Goal: Feedback & Contribution: Submit feedback/report problem

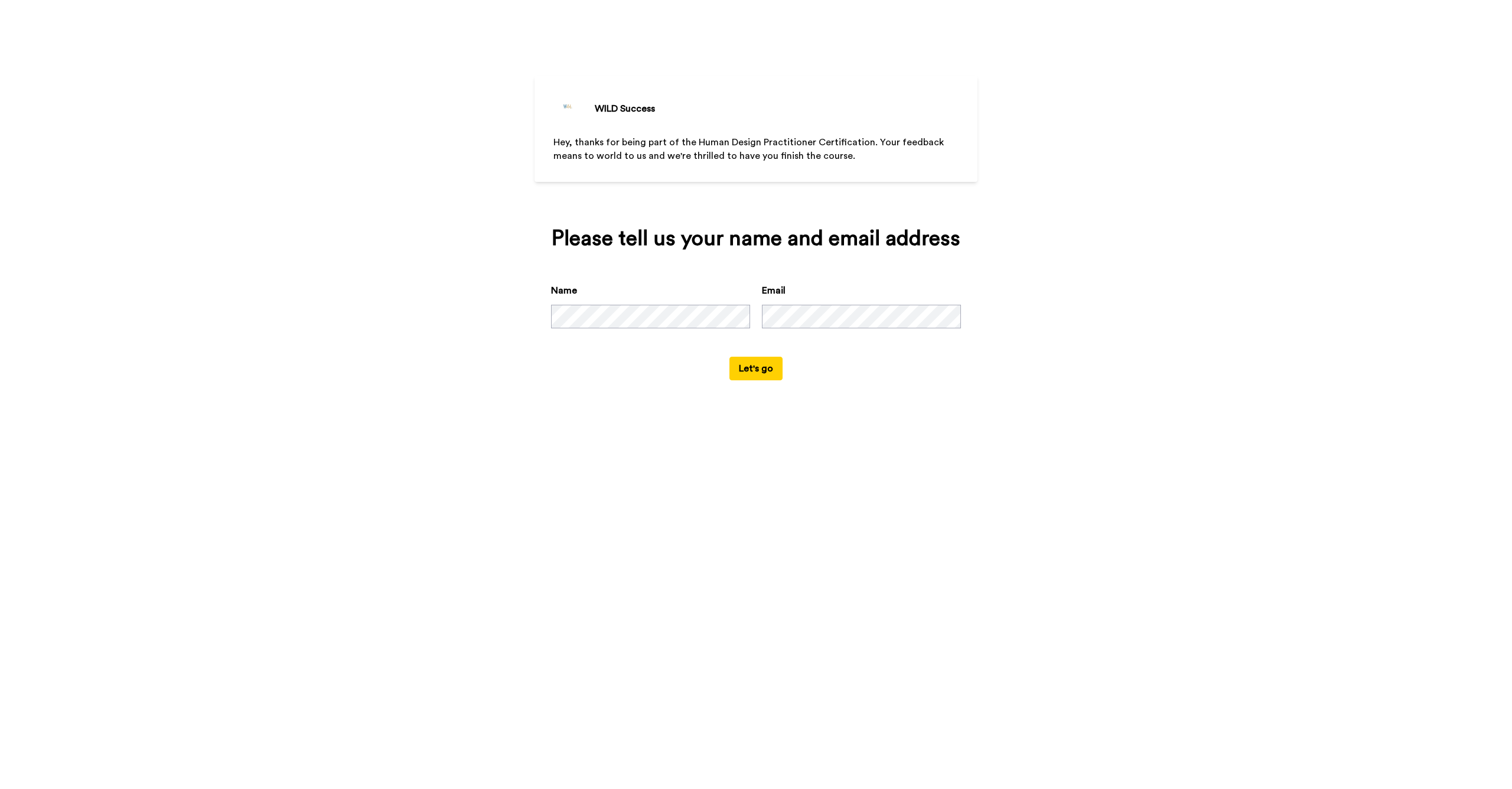
click at [749, 380] on button "Let's go" at bounding box center [756, 368] width 53 height 23
click at [723, 340] on div "Name Email" at bounding box center [756, 320] width 410 height 73
click at [751, 380] on button "Let's go" at bounding box center [756, 368] width 53 height 23
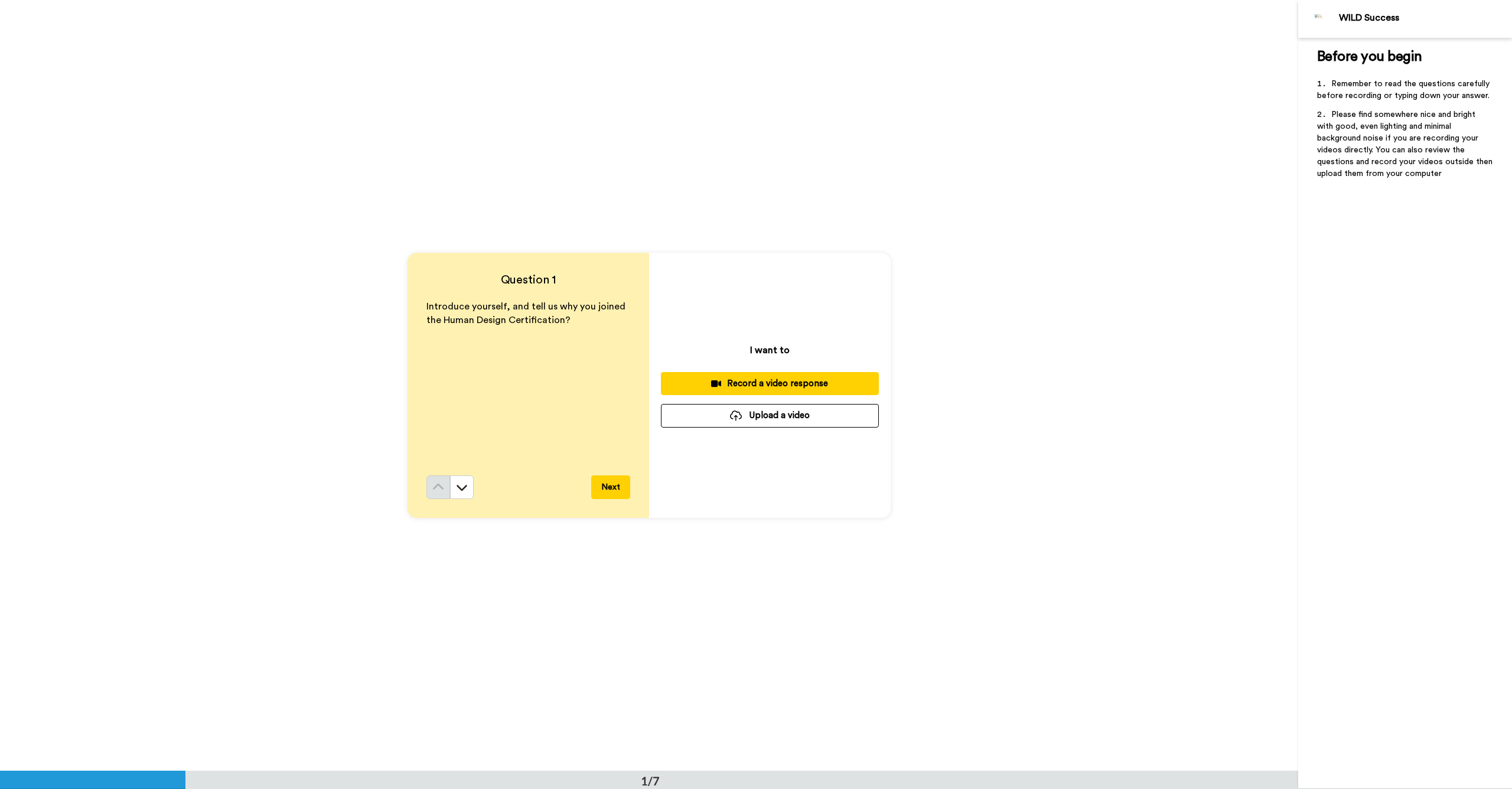
click at [755, 413] on button "Upload a video" at bounding box center [770, 415] width 218 height 23
click at [776, 379] on div "Record a video response" at bounding box center [770, 384] width 199 height 12
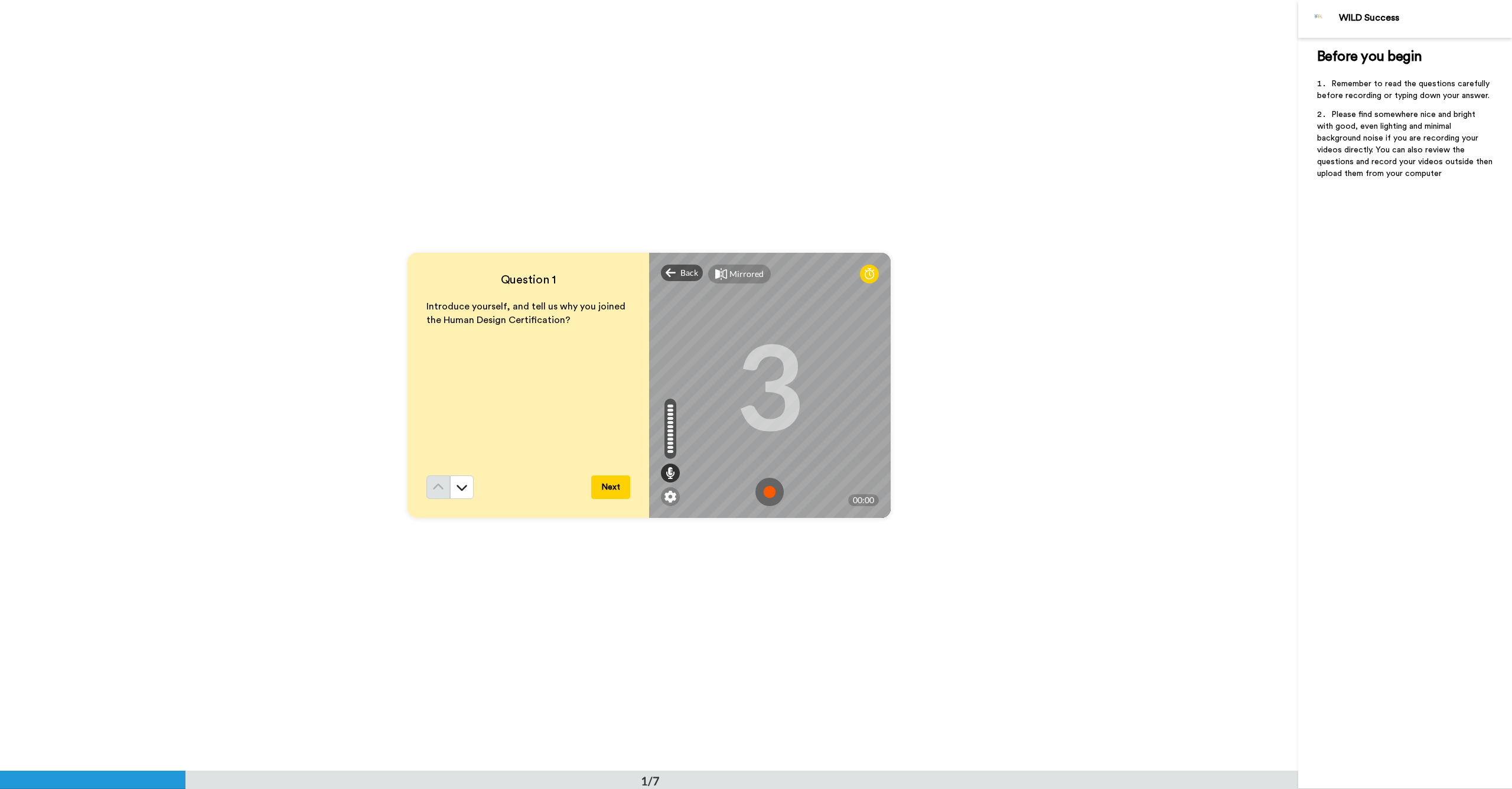
click at [603, 491] on button "Next" at bounding box center [611, 487] width 39 height 23
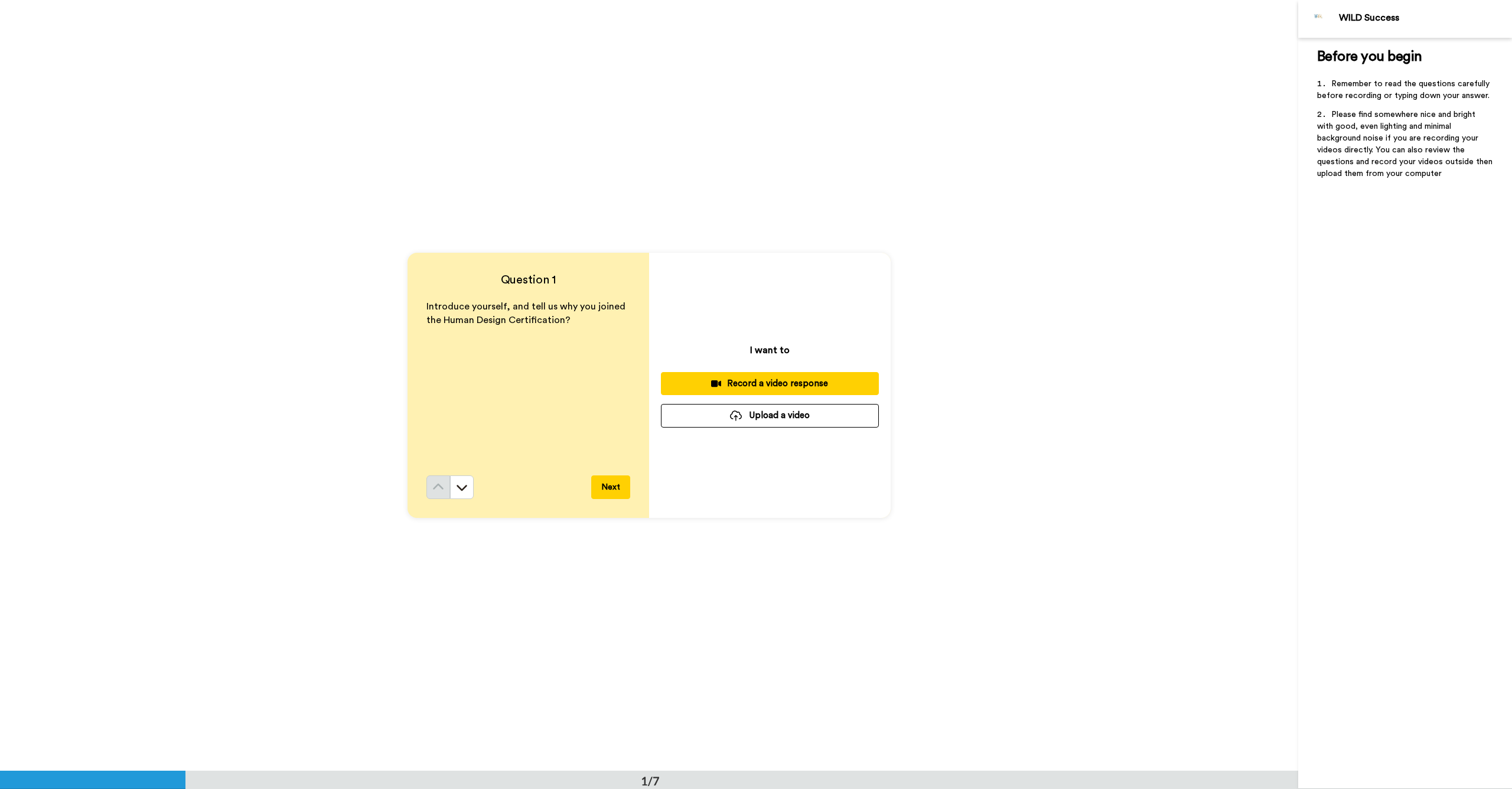
click at [753, 387] on div "Record a video response" at bounding box center [770, 384] width 199 height 12
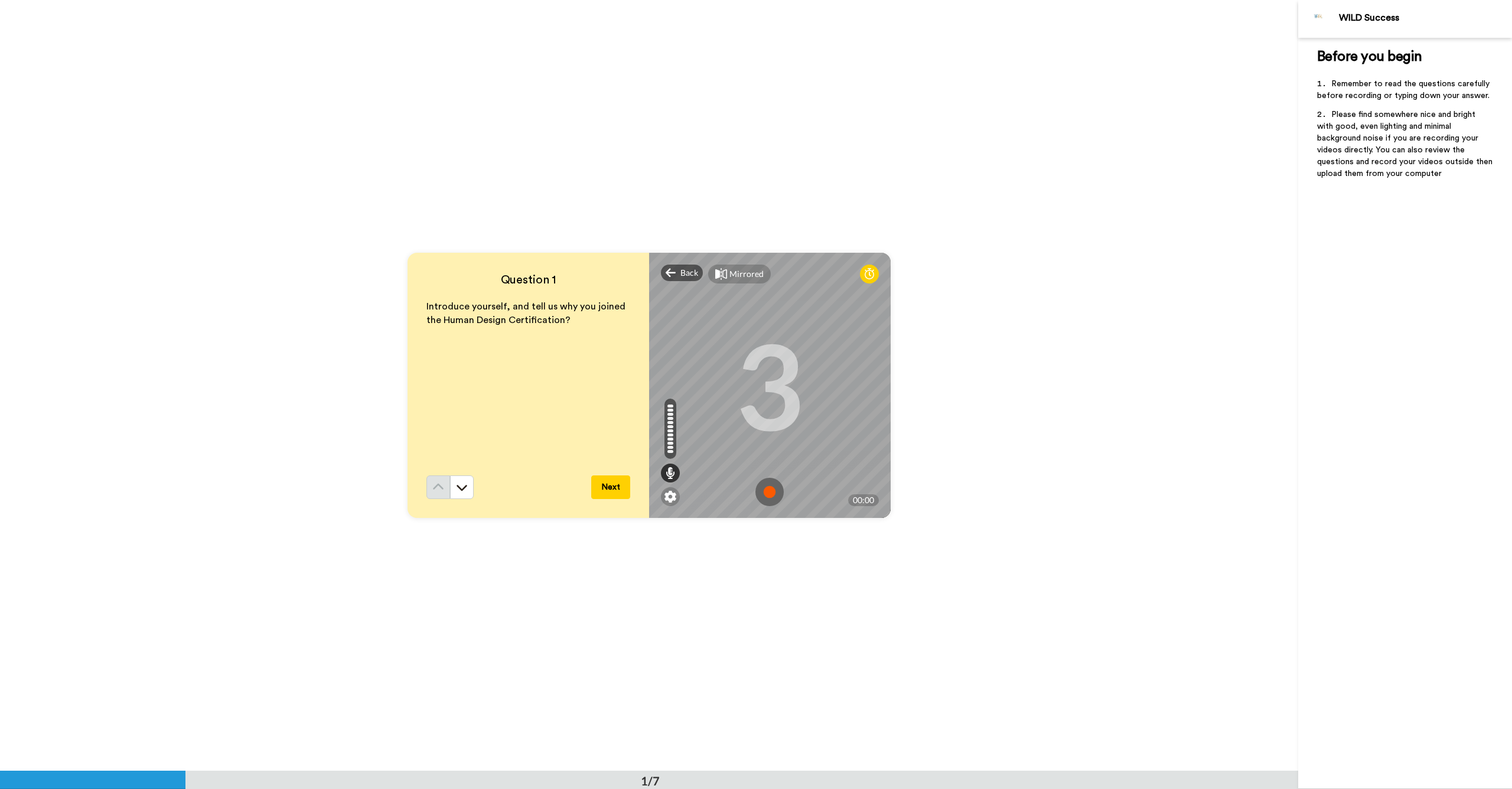
click at [771, 494] on img at bounding box center [770, 492] width 28 height 28
click at [777, 494] on img at bounding box center [770, 492] width 28 height 28
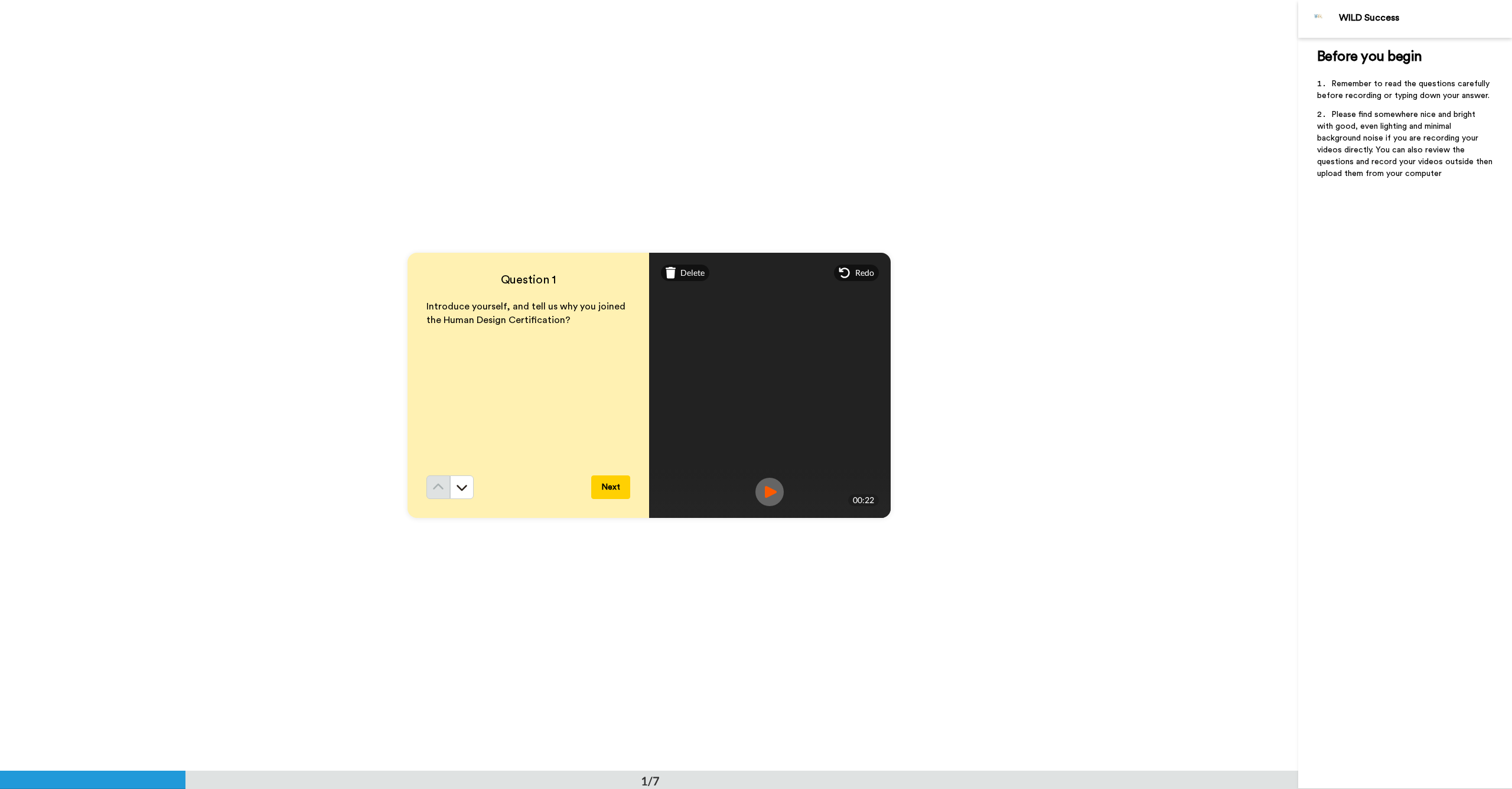
click at [616, 483] on button "Next" at bounding box center [611, 487] width 39 height 23
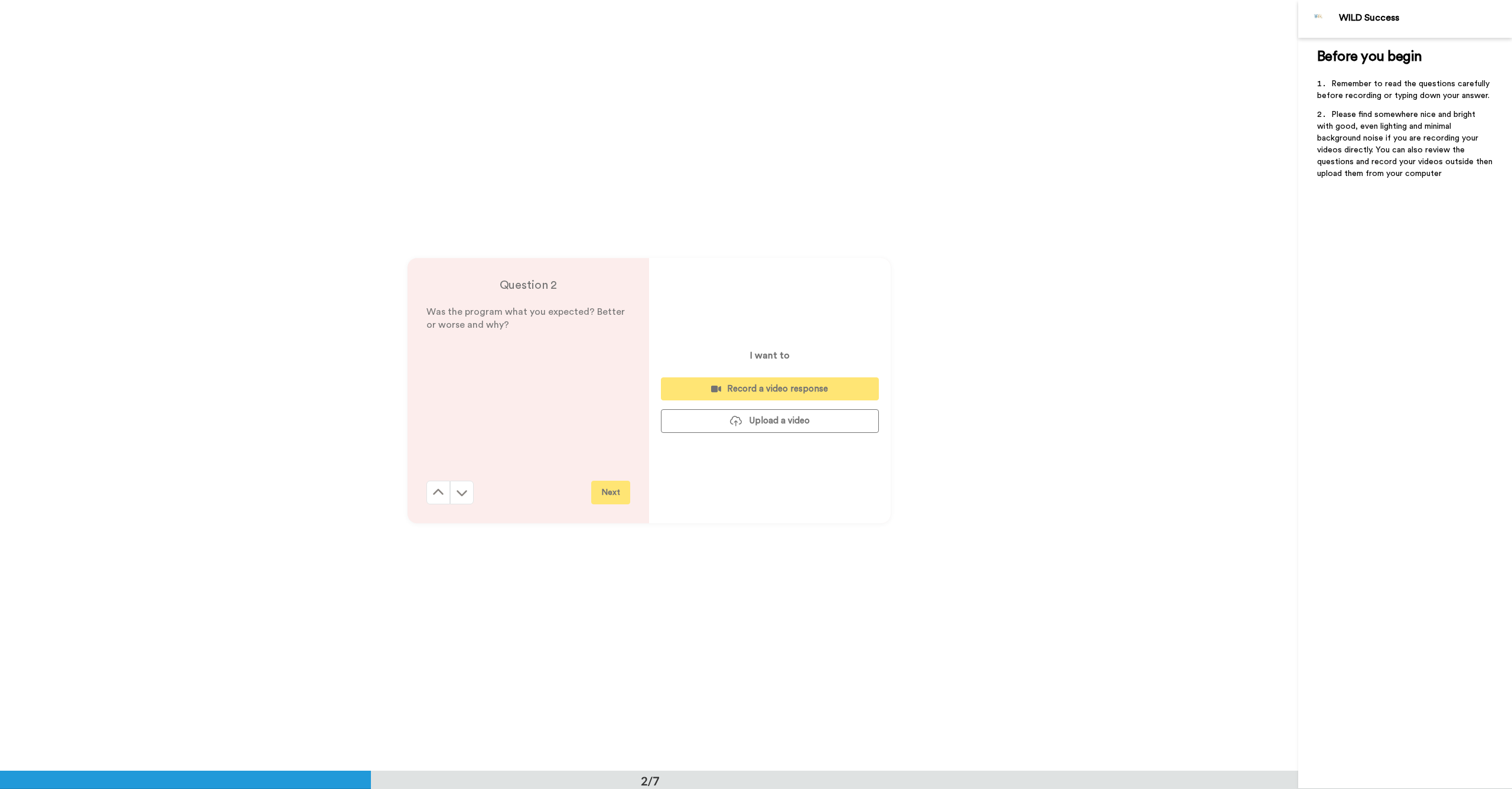
scroll to position [770, 0]
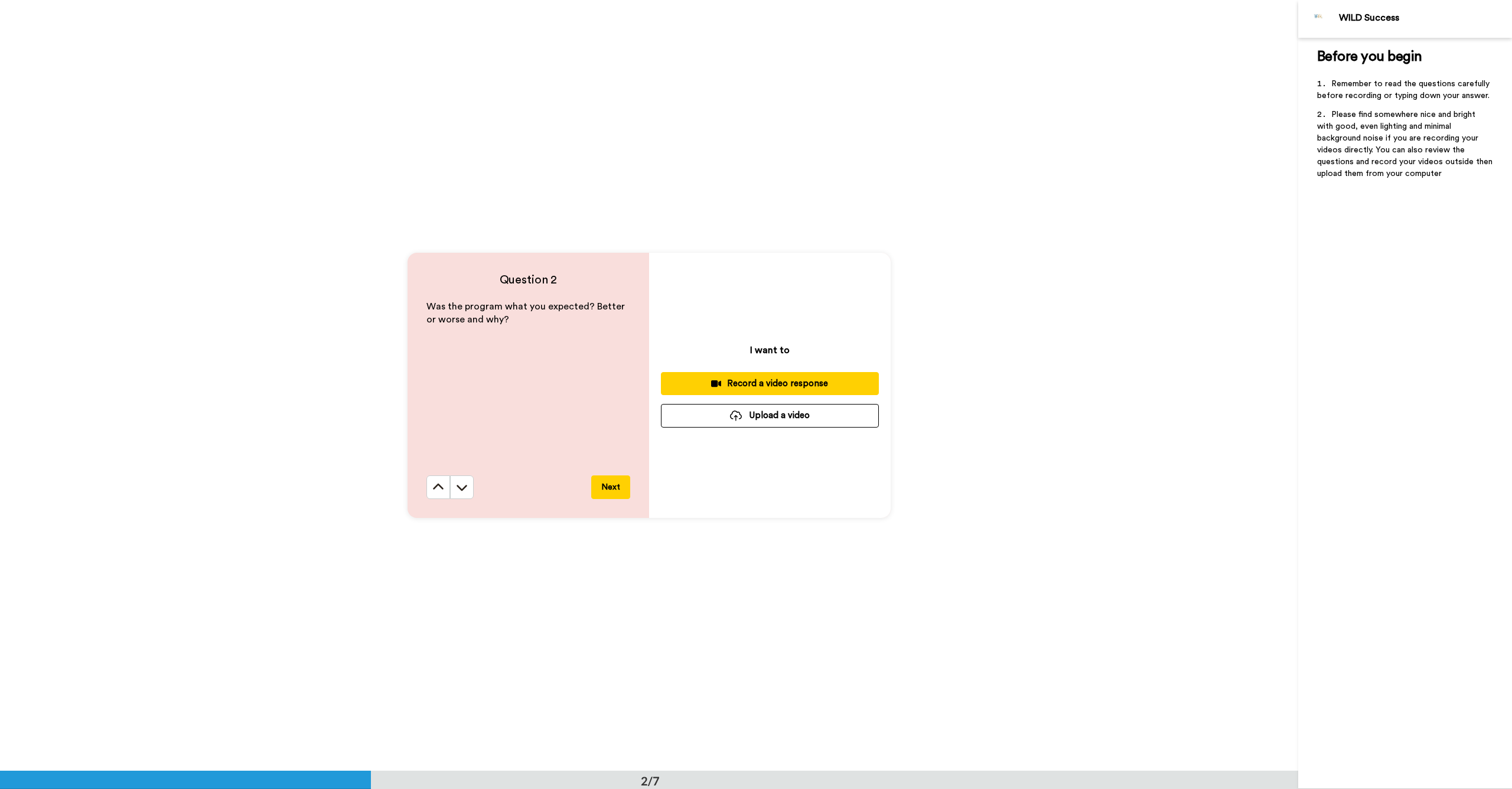
click at [731, 385] on div "Record a video response" at bounding box center [770, 384] width 199 height 12
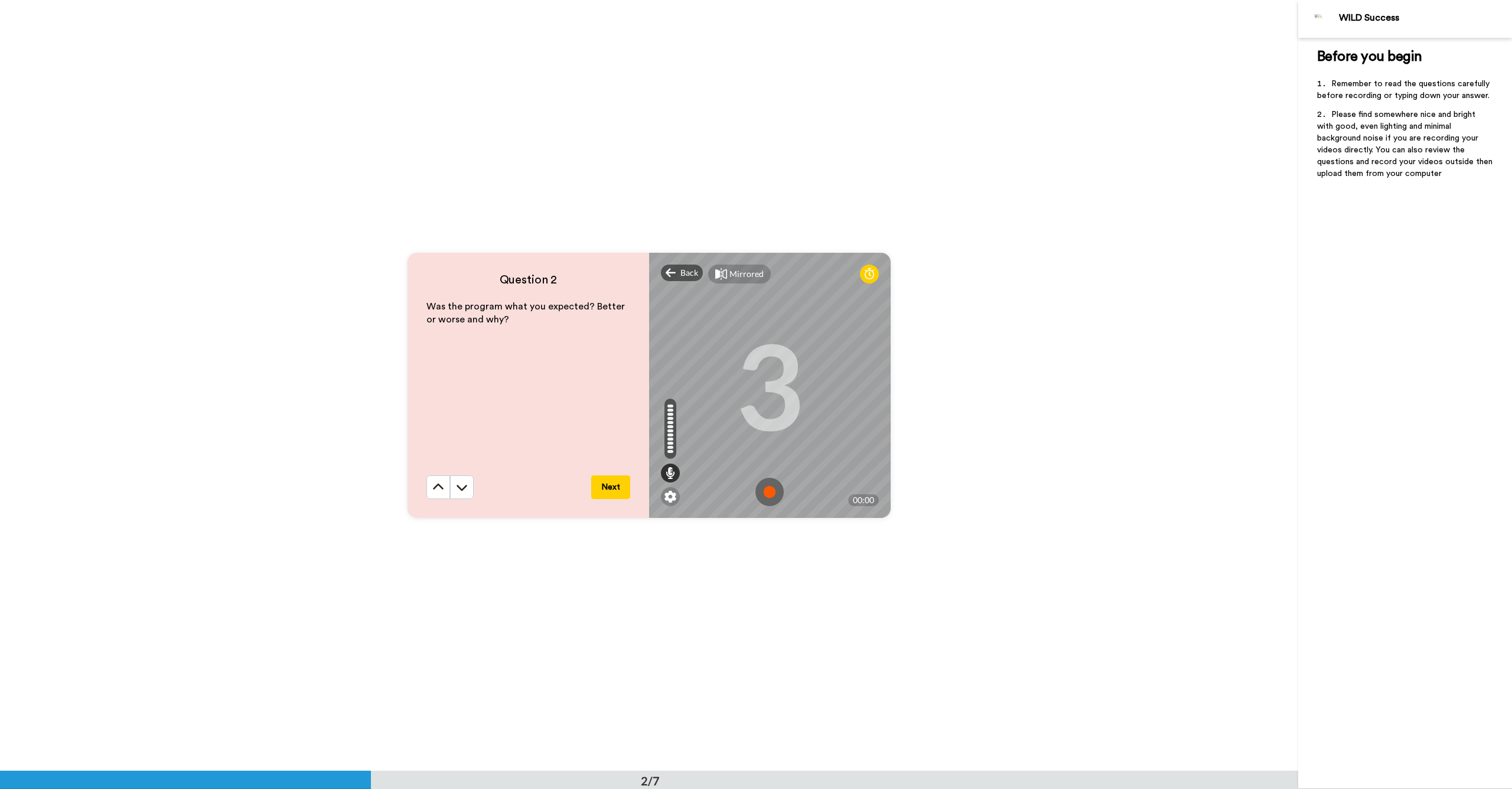
click at [772, 487] on img at bounding box center [770, 492] width 28 height 28
click at [772, 487] on img at bounding box center [770, 491] width 28 height 28
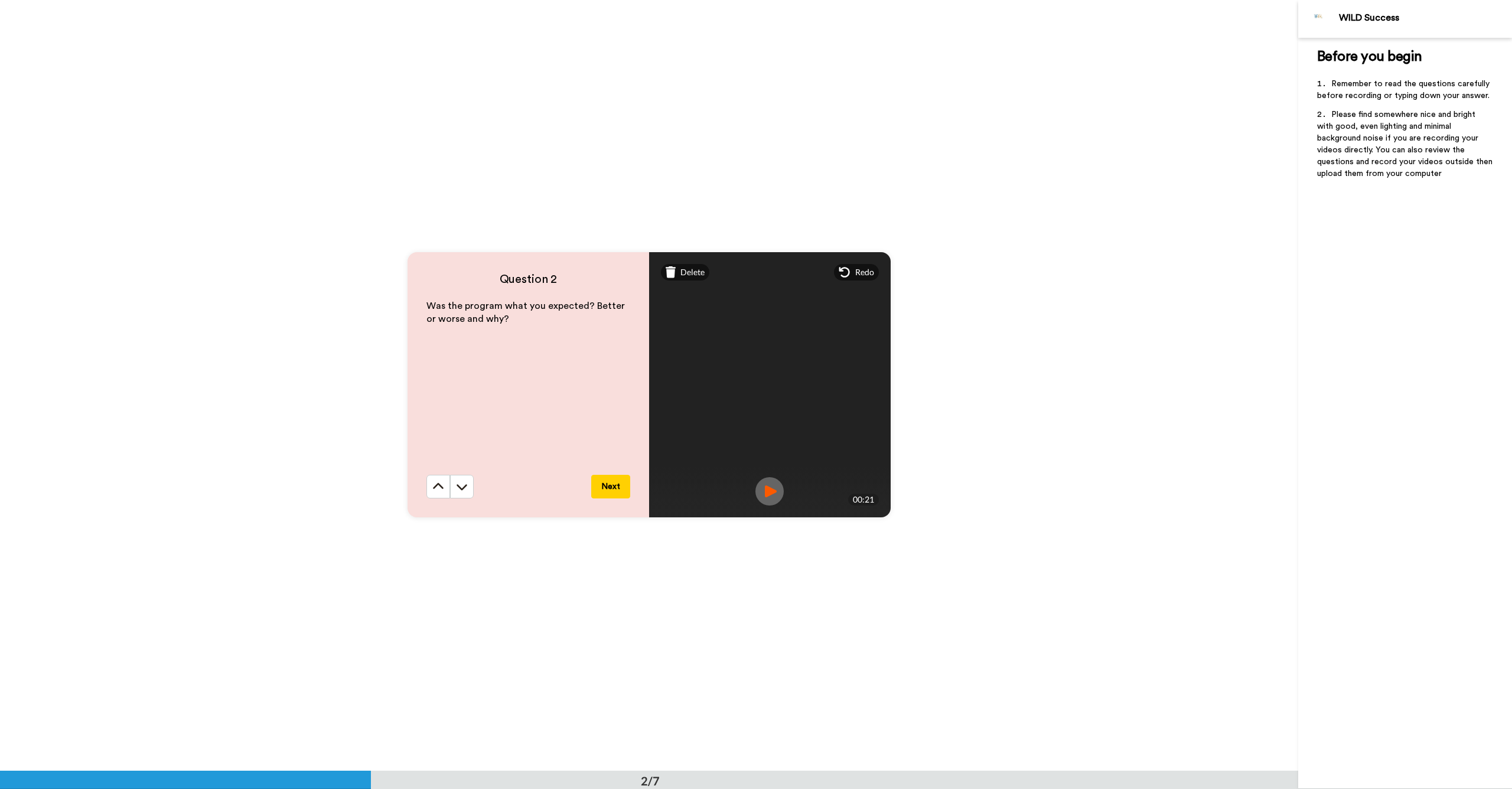
click at [613, 489] on button "Next" at bounding box center [611, 486] width 39 height 23
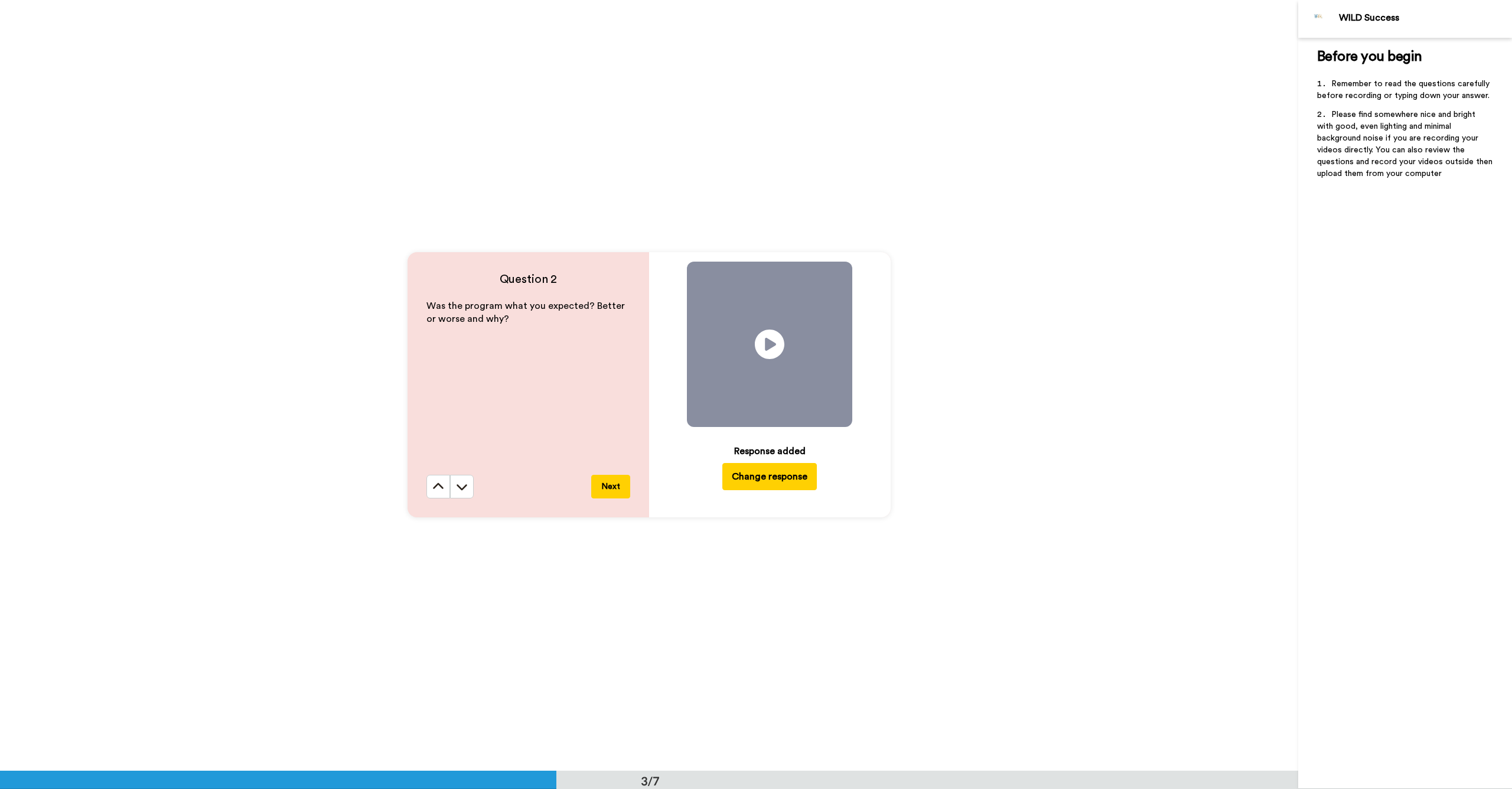
scroll to position [1541, 0]
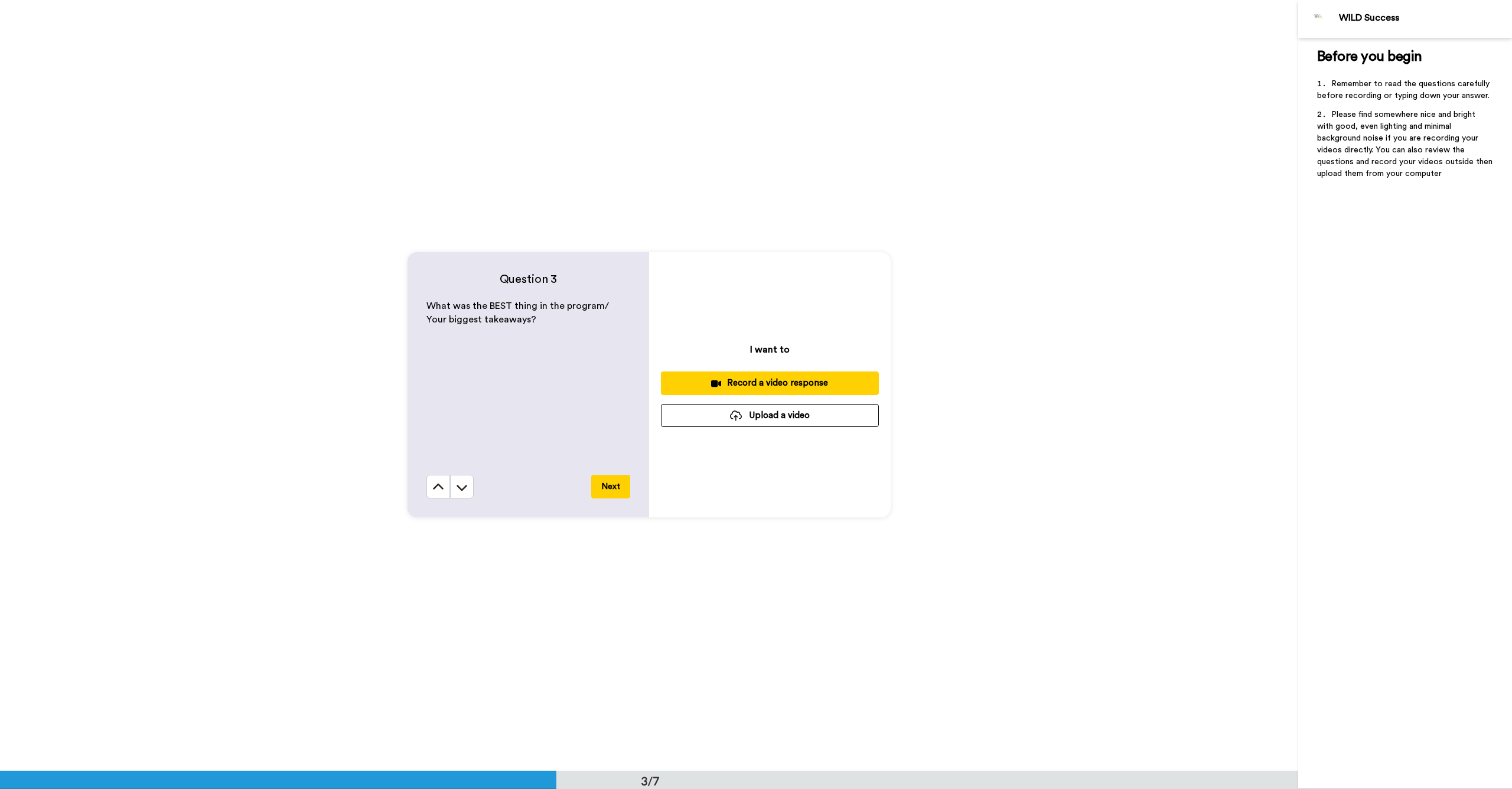
click at [731, 386] on div "Record a video response" at bounding box center [770, 383] width 199 height 12
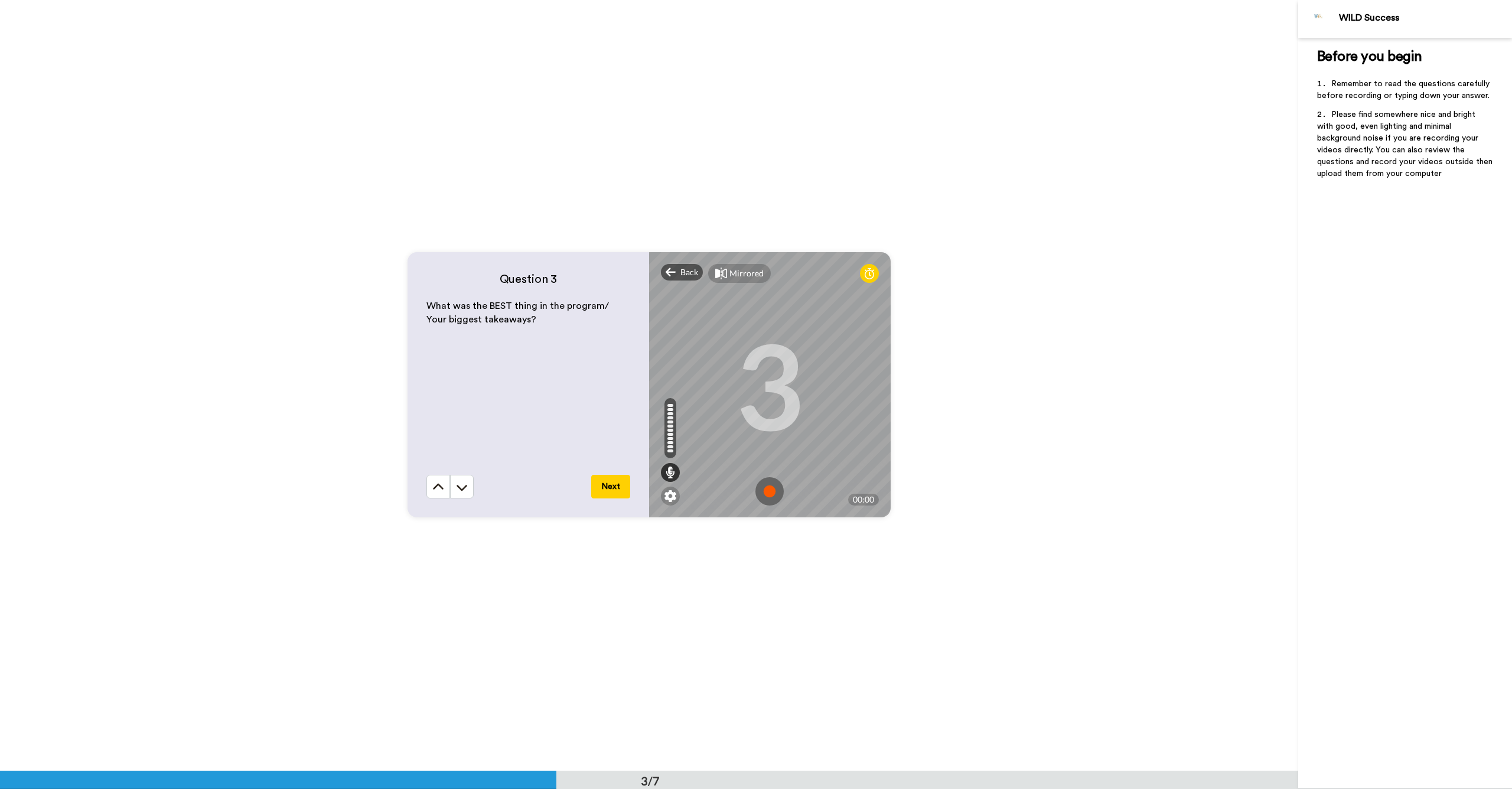
click at [768, 490] on img at bounding box center [770, 491] width 28 height 28
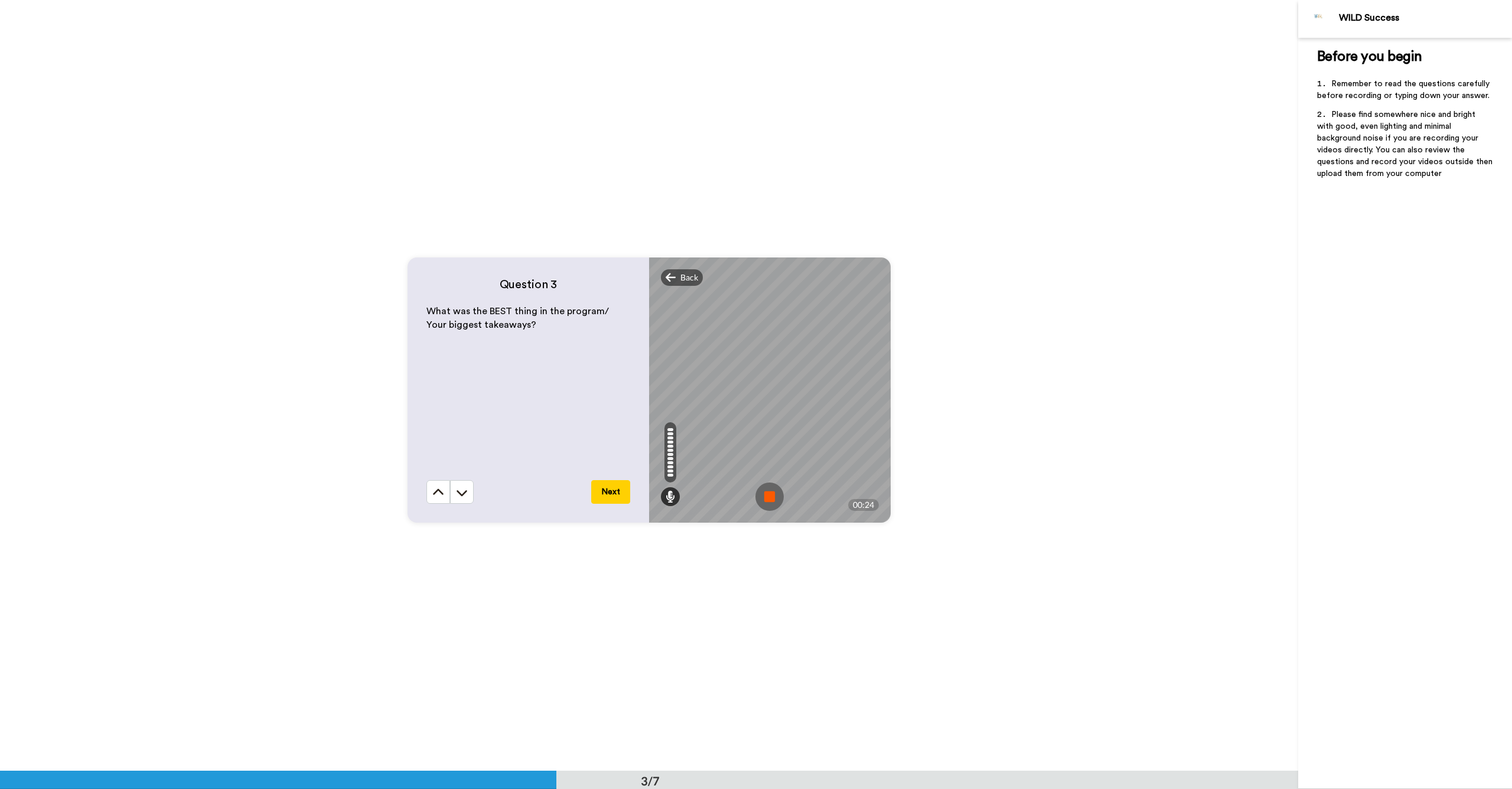
click at [771, 502] on img at bounding box center [770, 497] width 28 height 28
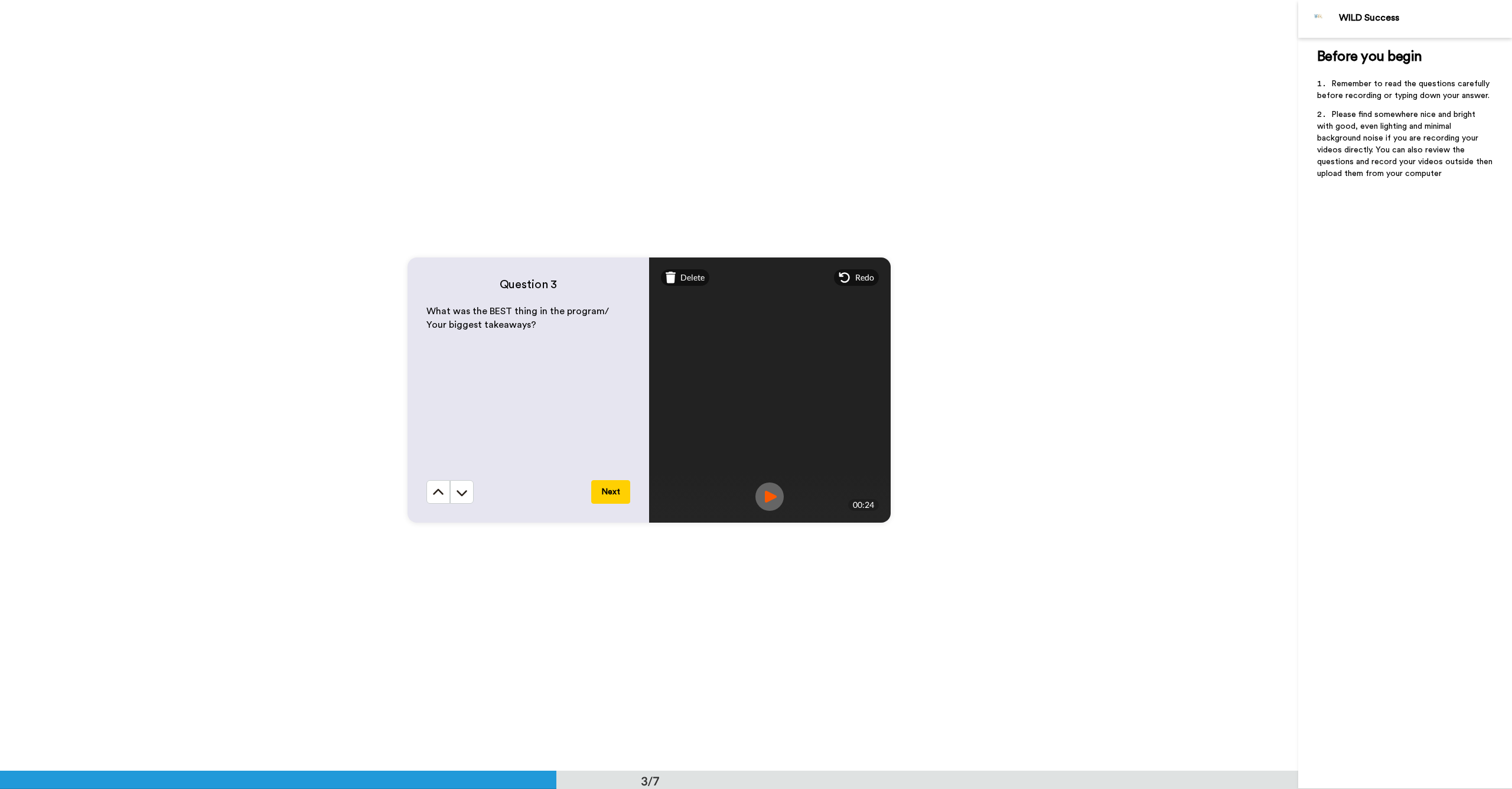
click at [611, 494] on button "Next" at bounding box center [611, 492] width 39 height 23
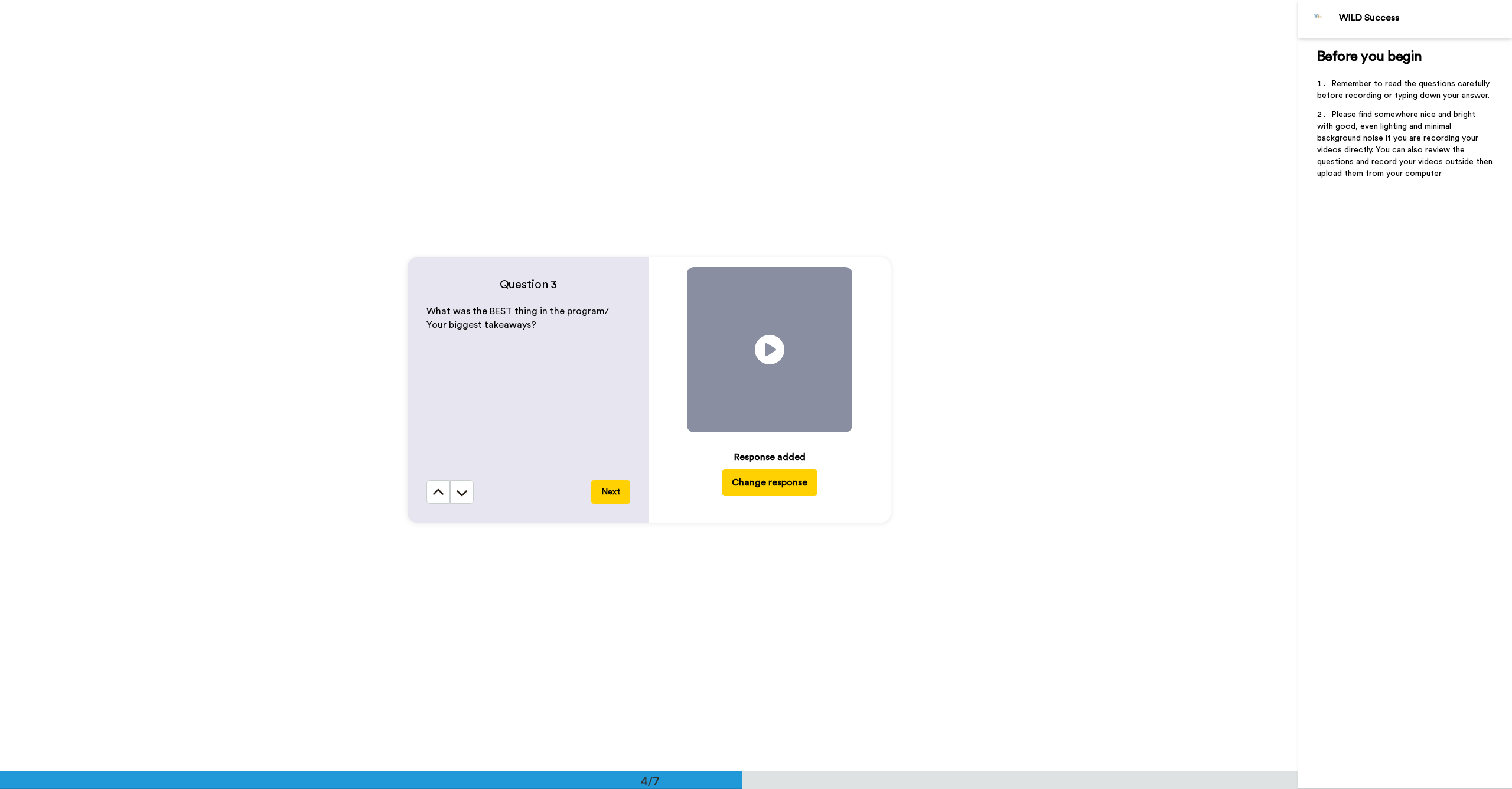
scroll to position [2311, 0]
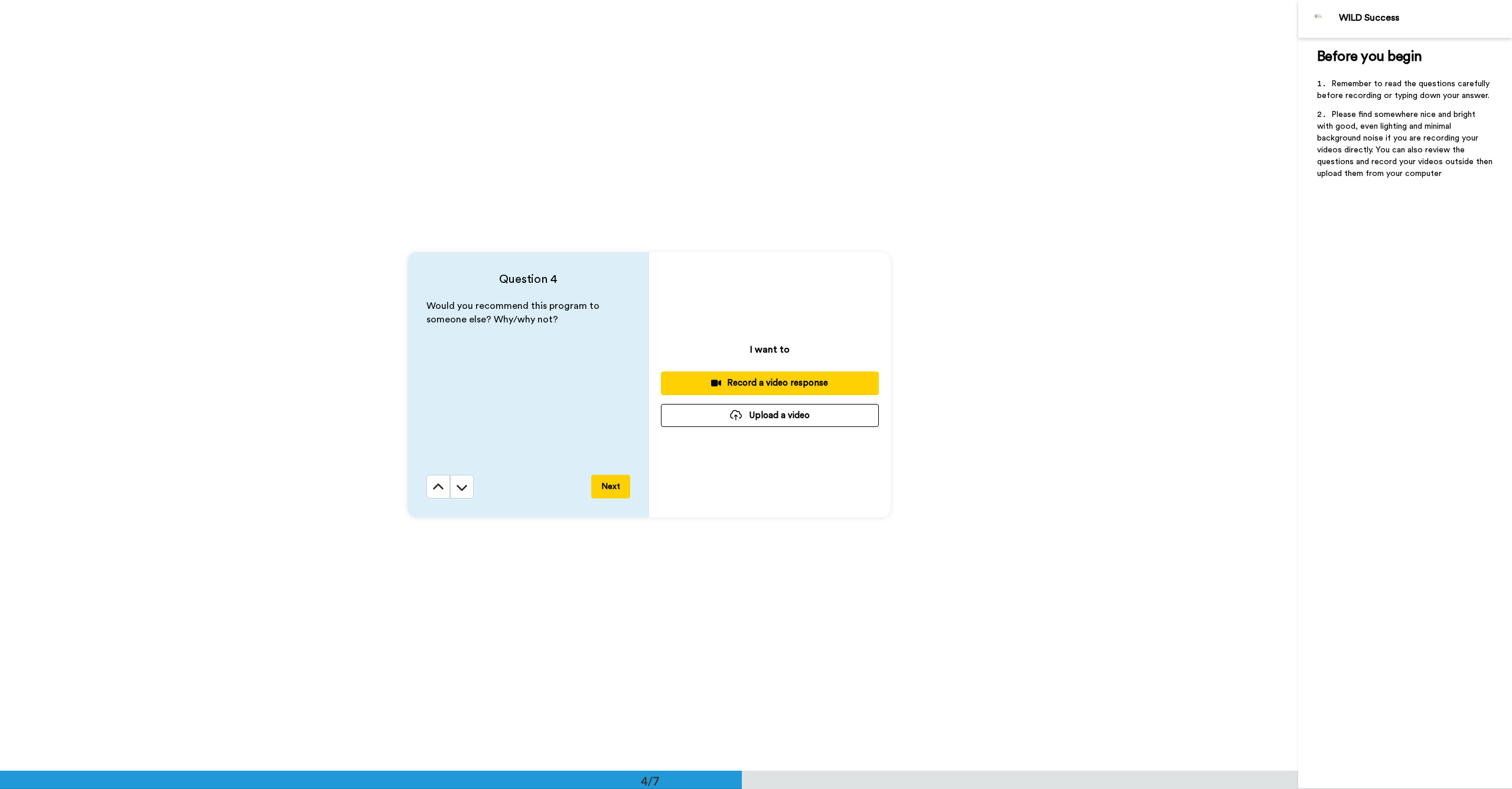
click at [731, 381] on div "Record a video response" at bounding box center [770, 383] width 199 height 12
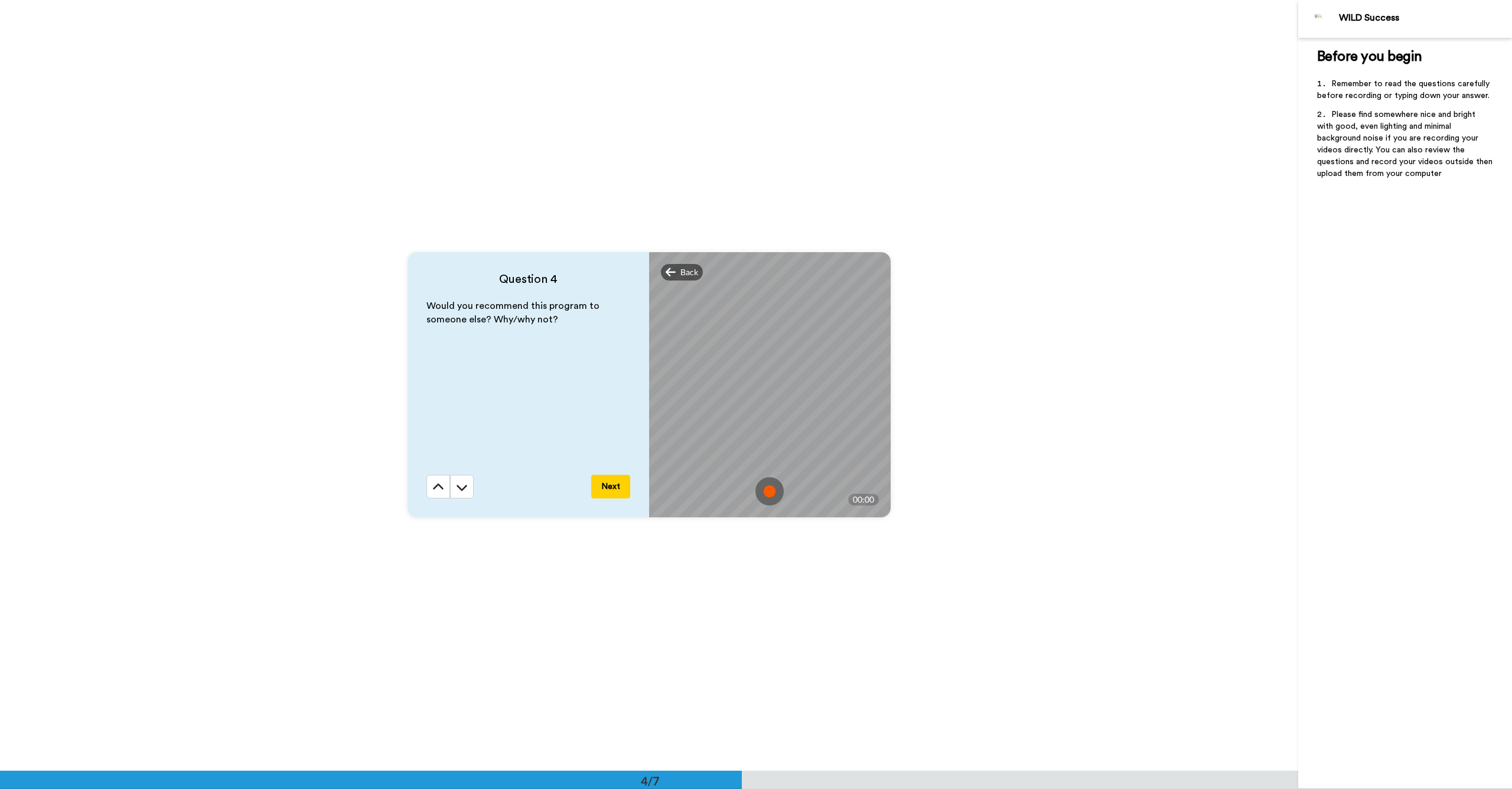
scroll to position [2319, 0]
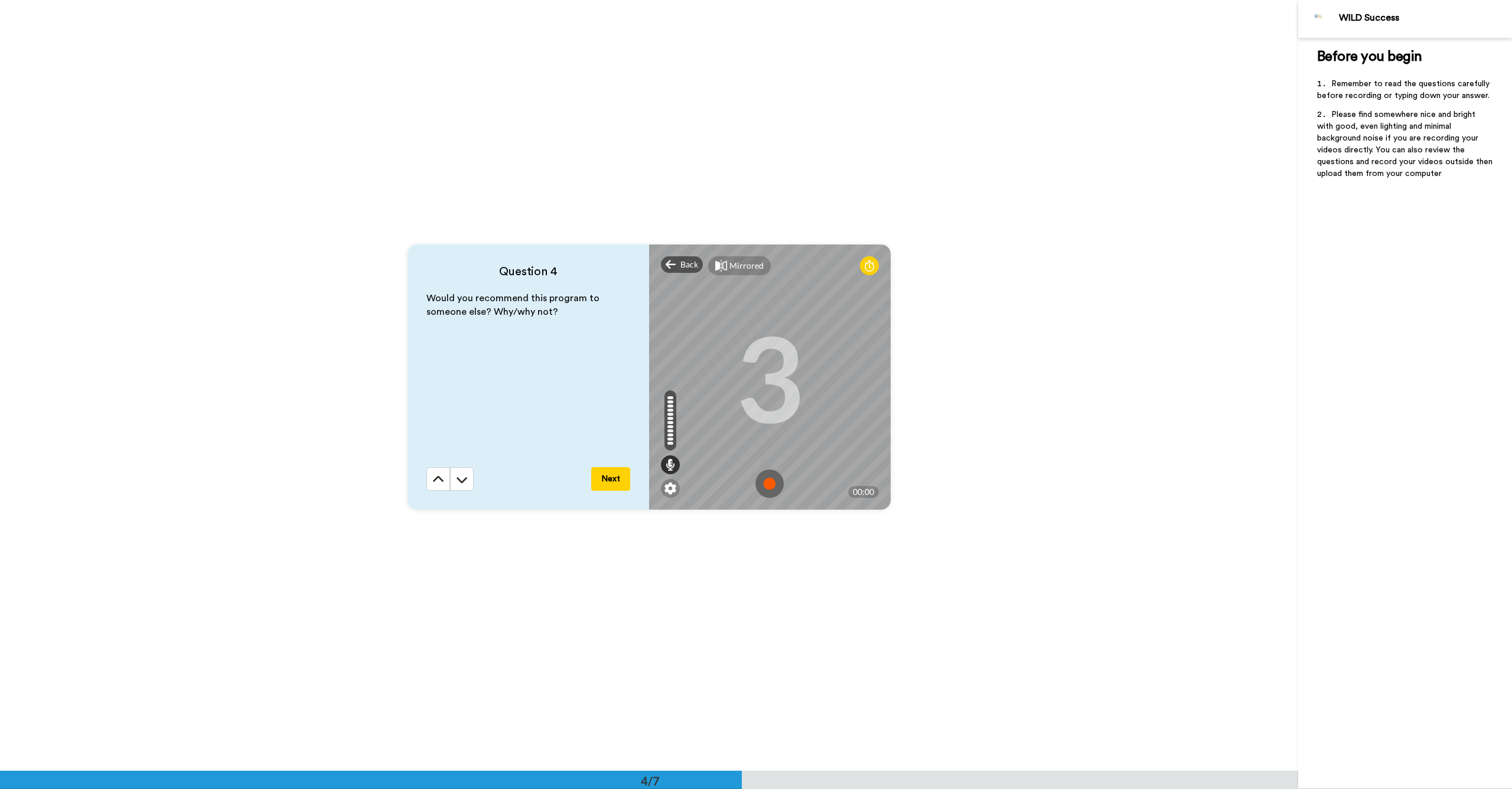
click at [765, 476] on img at bounding box center [770, 484] width 28 height 28
click at [777, 483] on img at bounding box center [770, 482] width 28 height 28
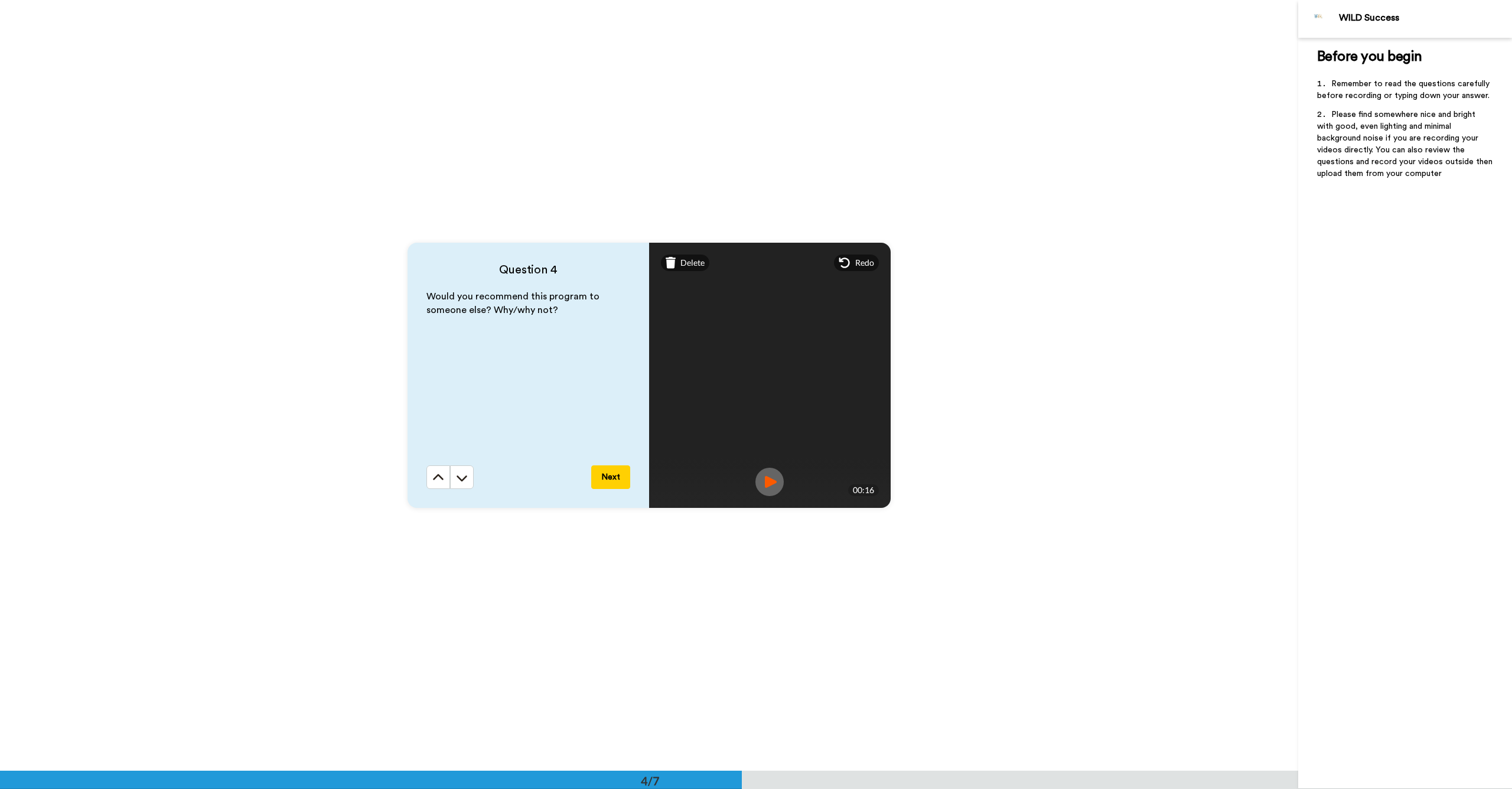
click at [622, 478] on button "Next" at bounding box center [611, 477] width 39 height 23
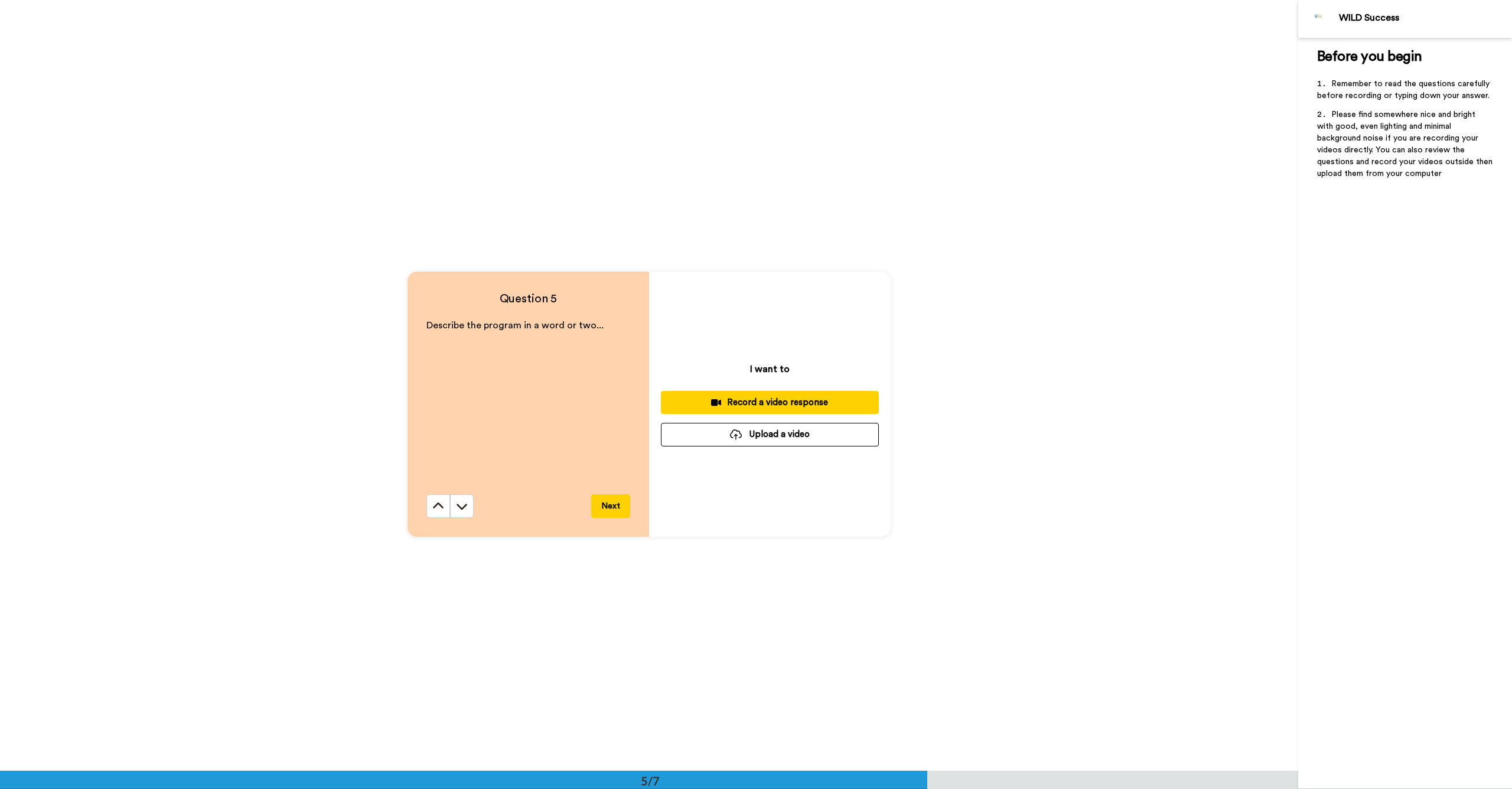
scroll to position [3063, 0]
click at [764, 403] on div "Record a video response" at bounding box center [770, 400] width 199 height 12
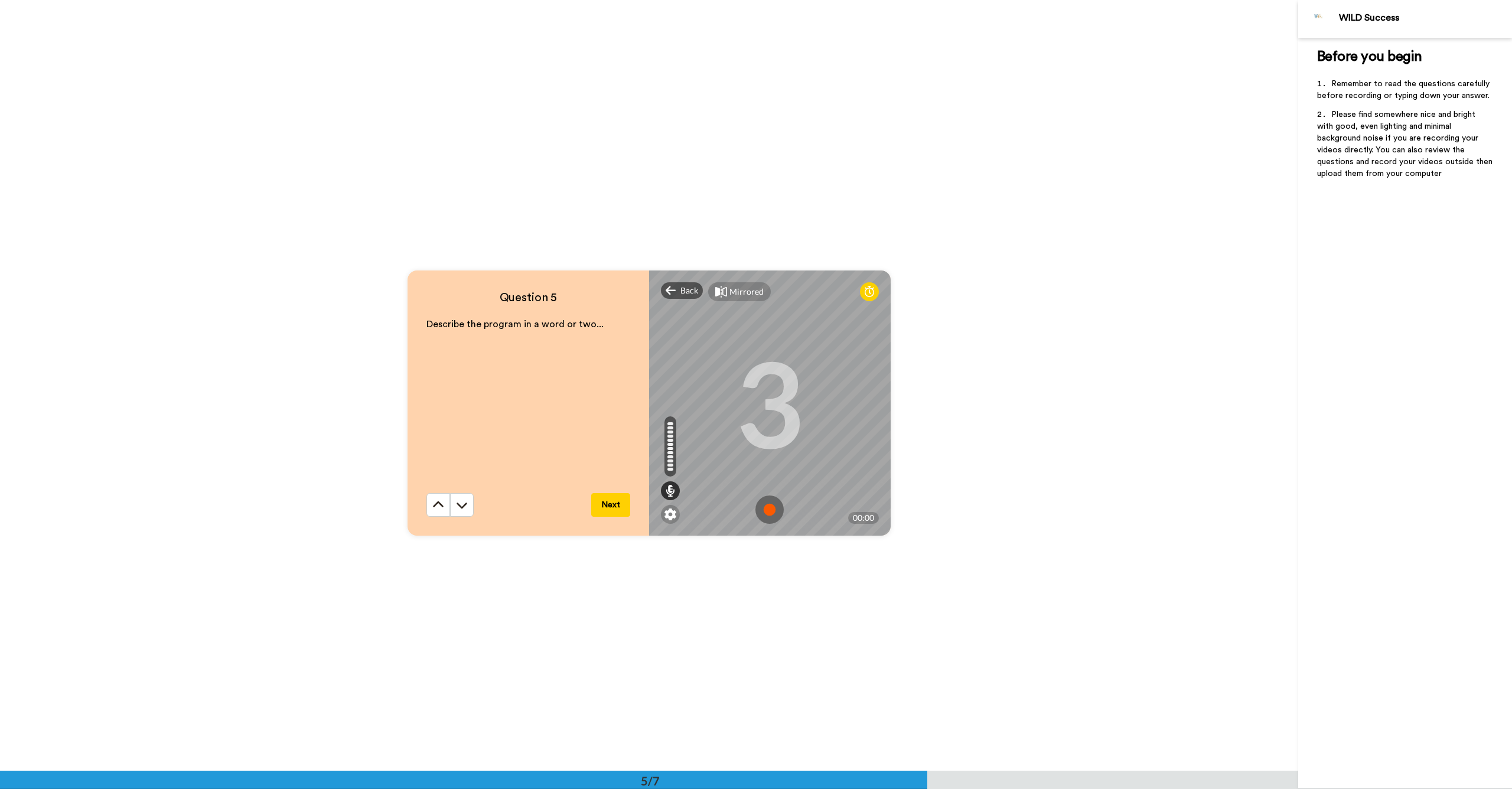
click at [770, 511] on img at bounding box center [770, 510] width 28 height 28
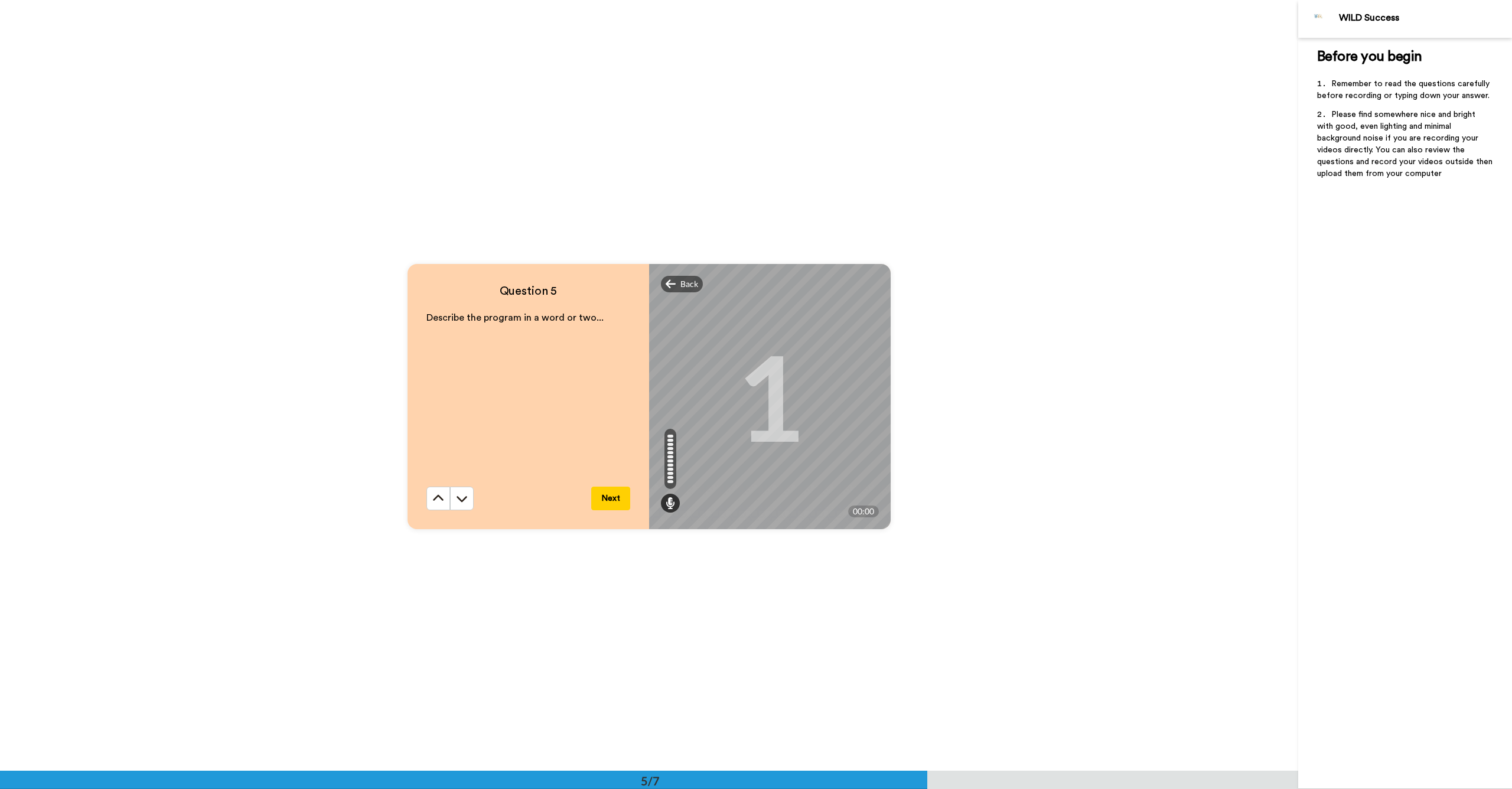
scroll to position [3071, 0]
click at [768, 505] on img at bounding box center [770, 502] width 28 height 28
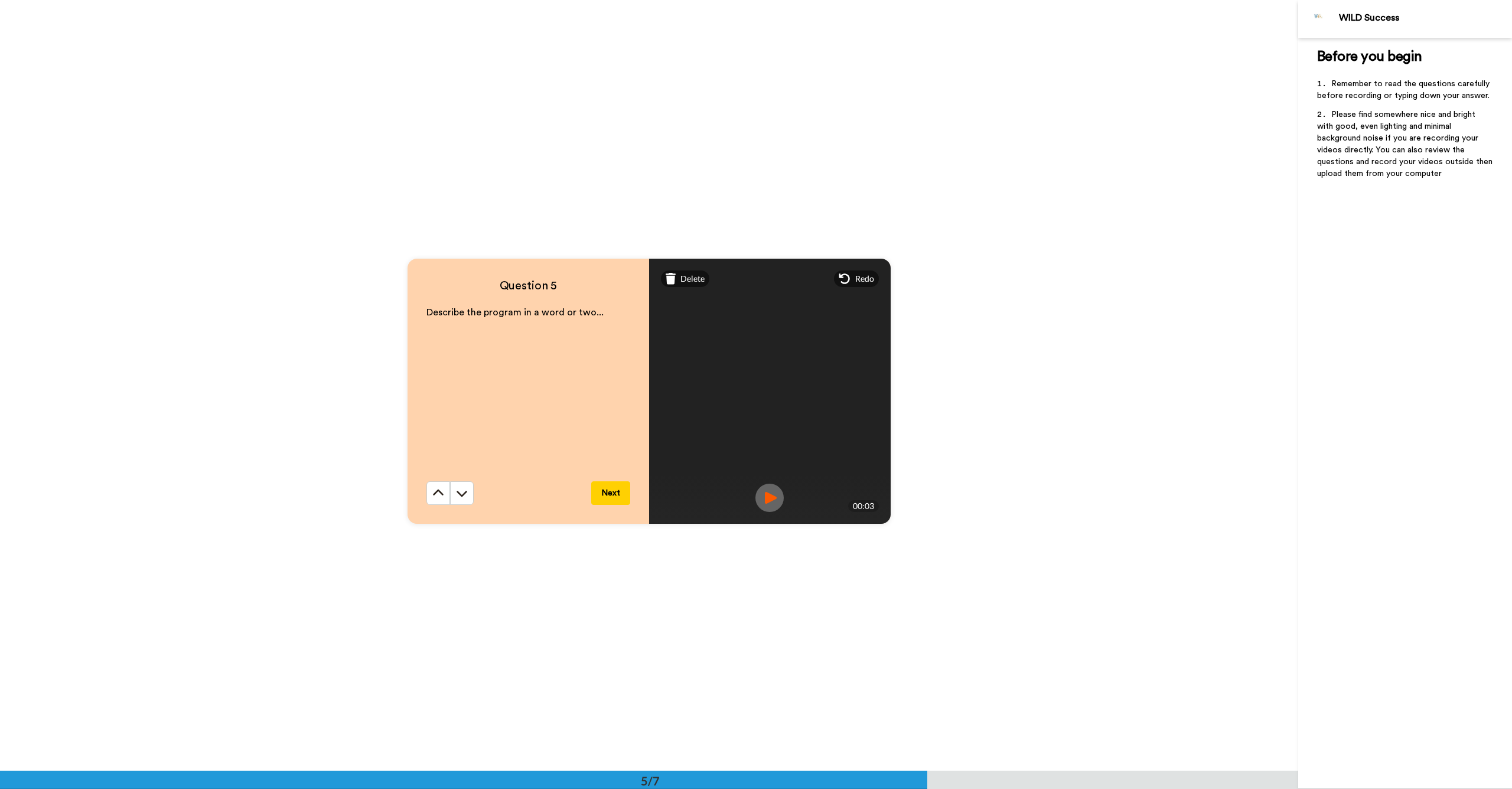
click at [615, 497] on button "Next" at bounding box center [611, 493] width 39 height 23
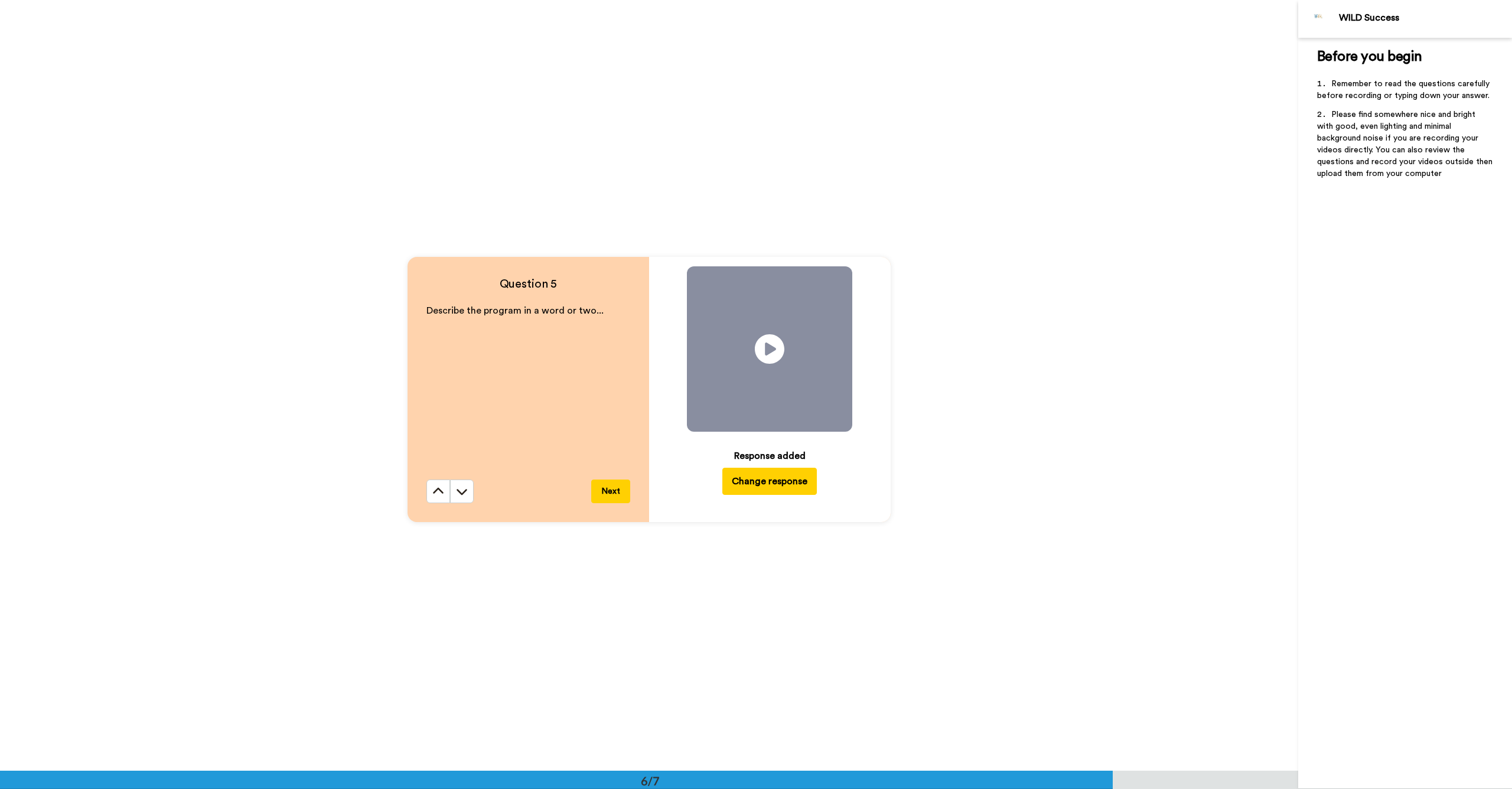
scroll to position [3852, 0]
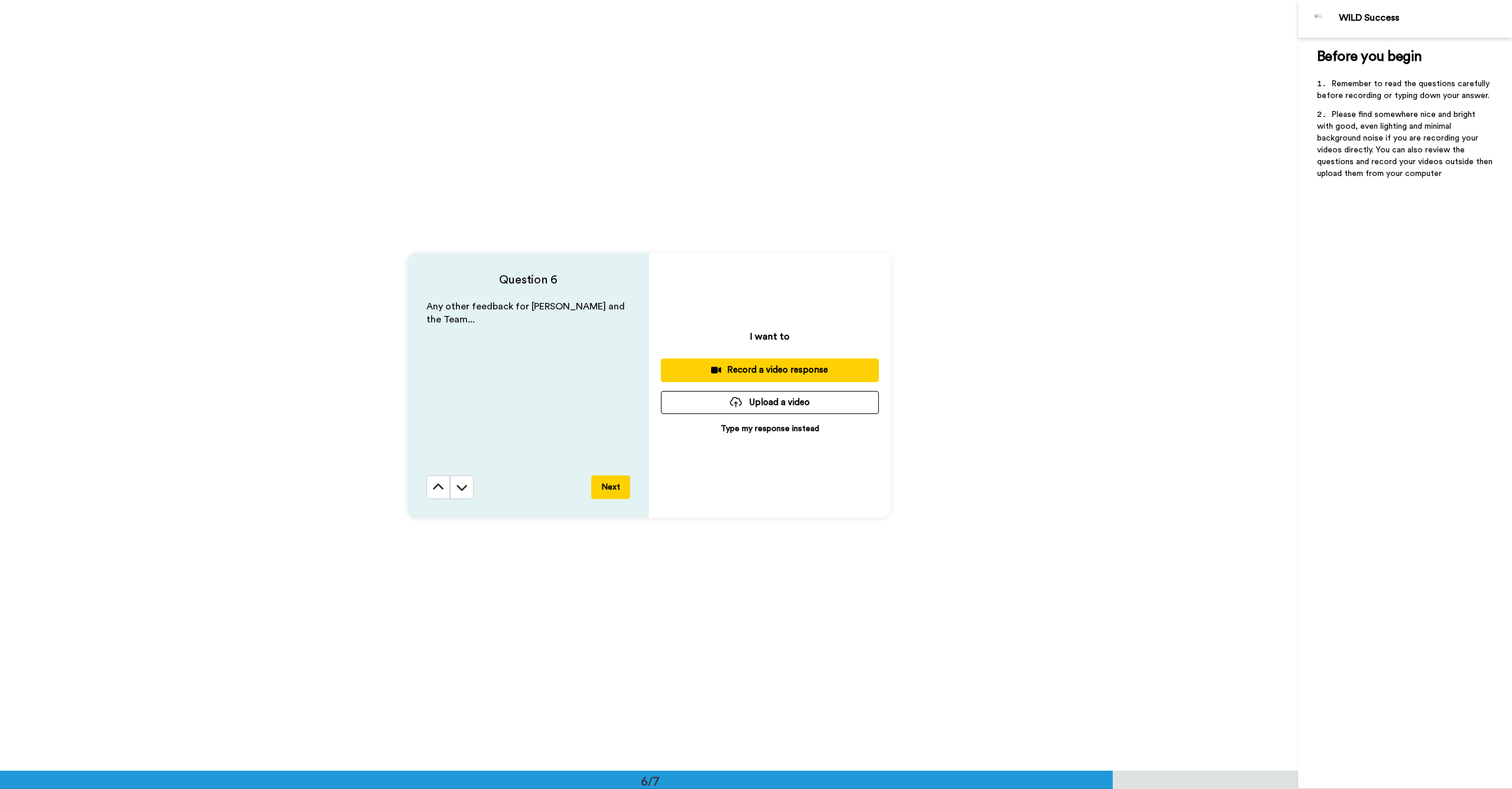
click at [724, 368] on div "Record a video response" at bounding box center [770, 370] width 199 height 12
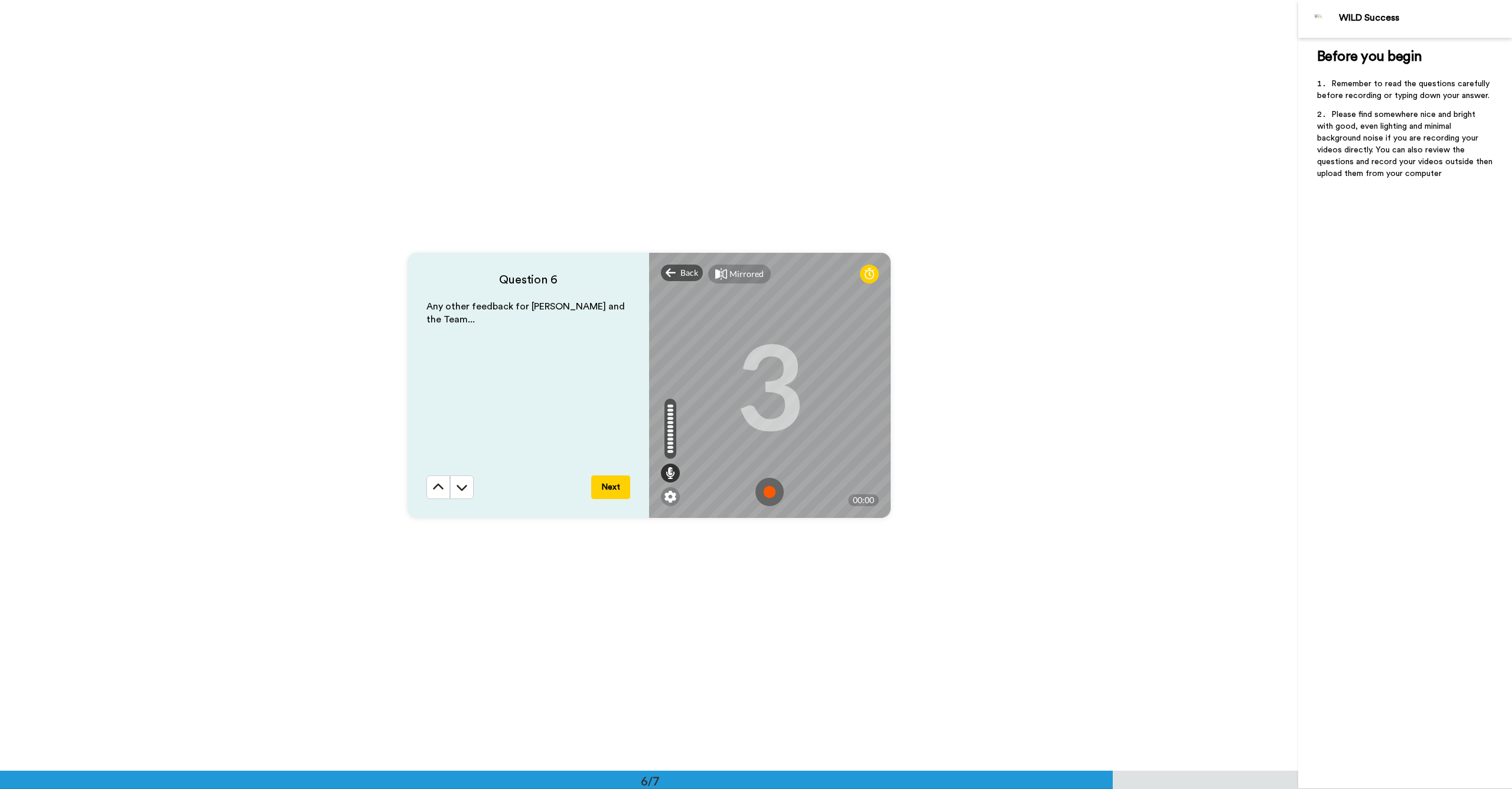
click at [776, 494] on img at bounding box center [770, 492] width 28 height 28
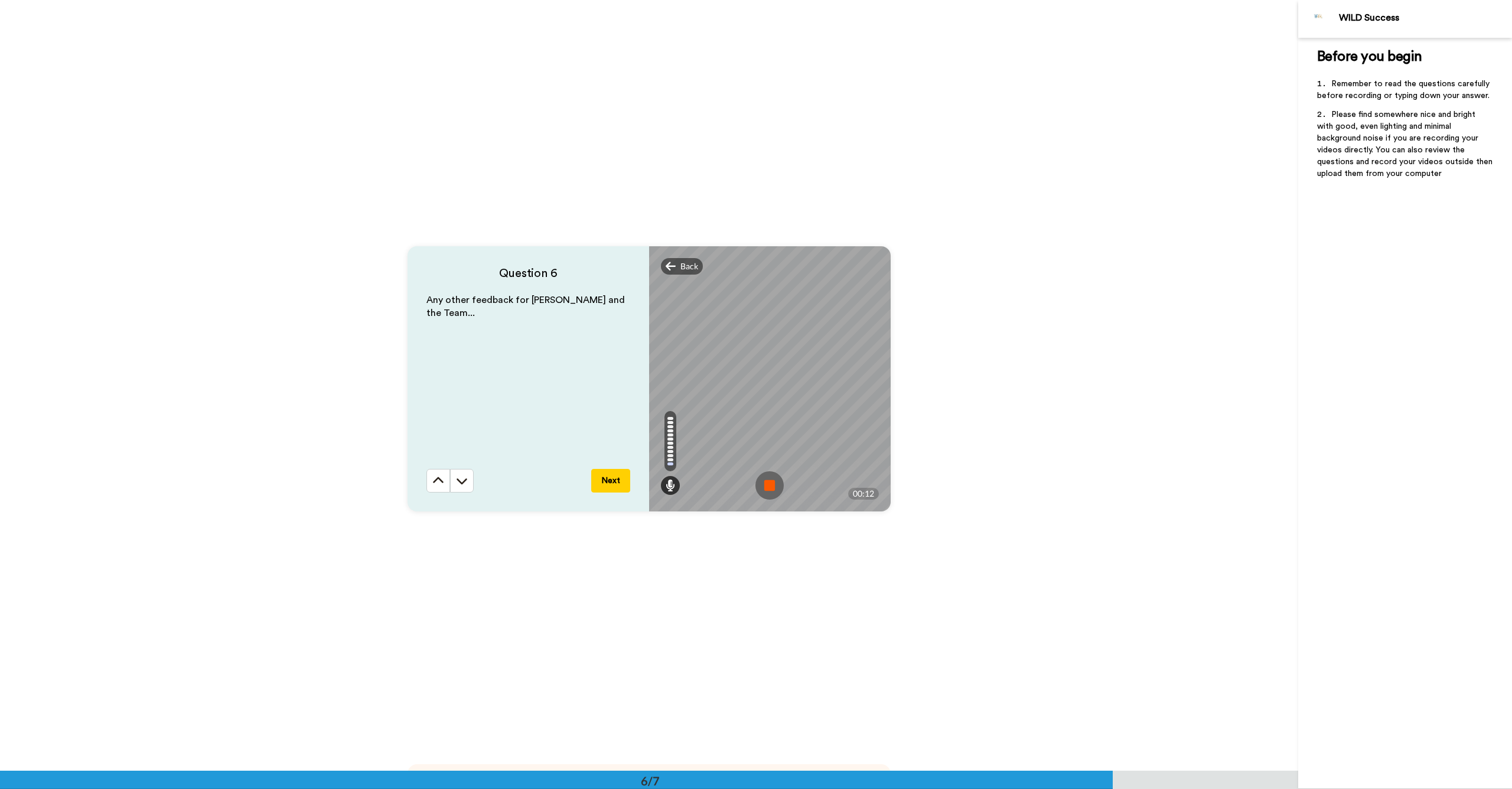
scroll to position [3860, 0]
click at [612, 478] on button "Next" at bounding box center [611, 479] width 39 height 23
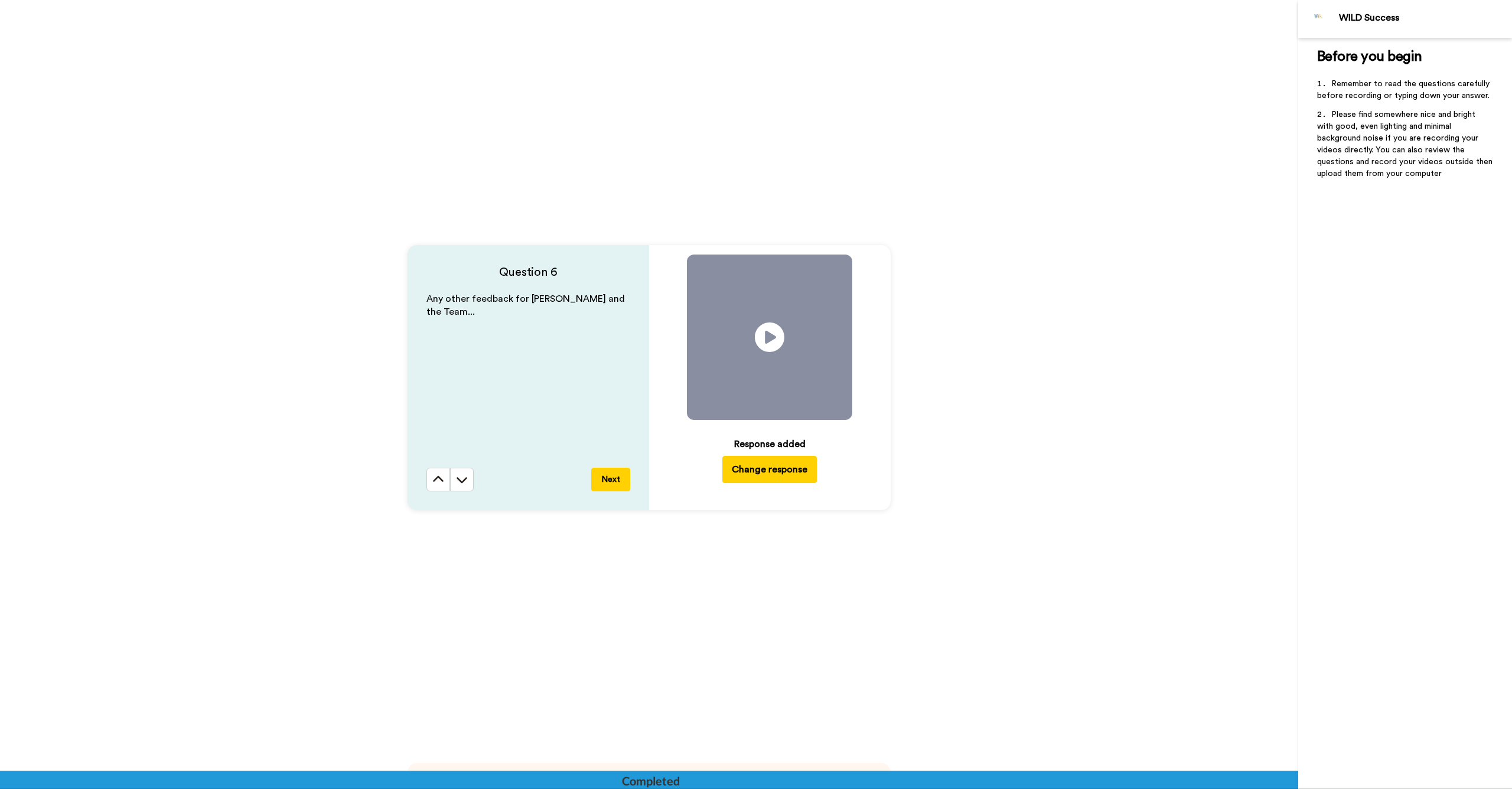
scroll to position [4355, 0]
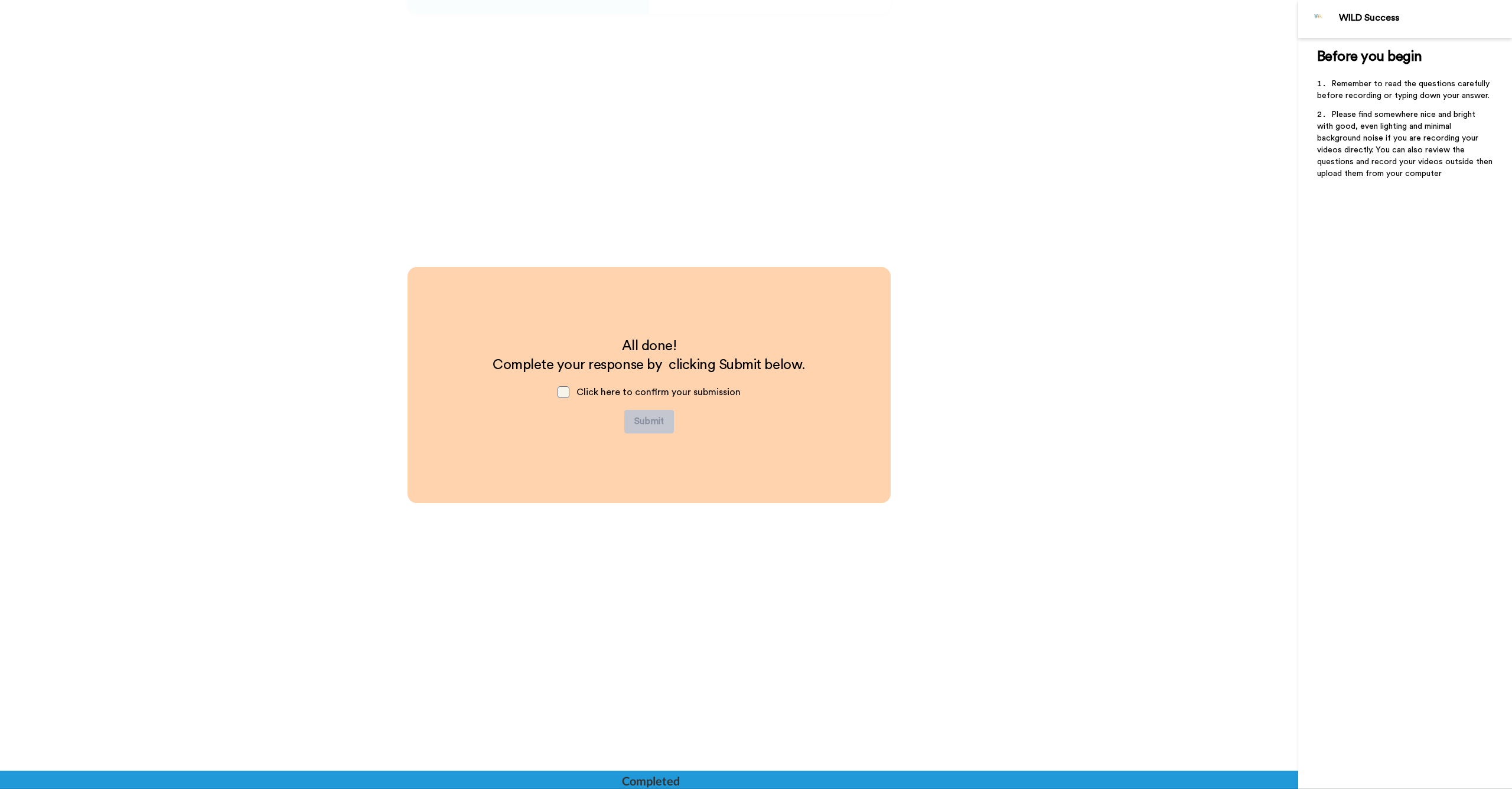
click at [569, 392] on span at bounding box center [563, 392] width 12 height 12
click at [661, 419] on button "Submit" at bounding box center [649, 421] width 49 height 23
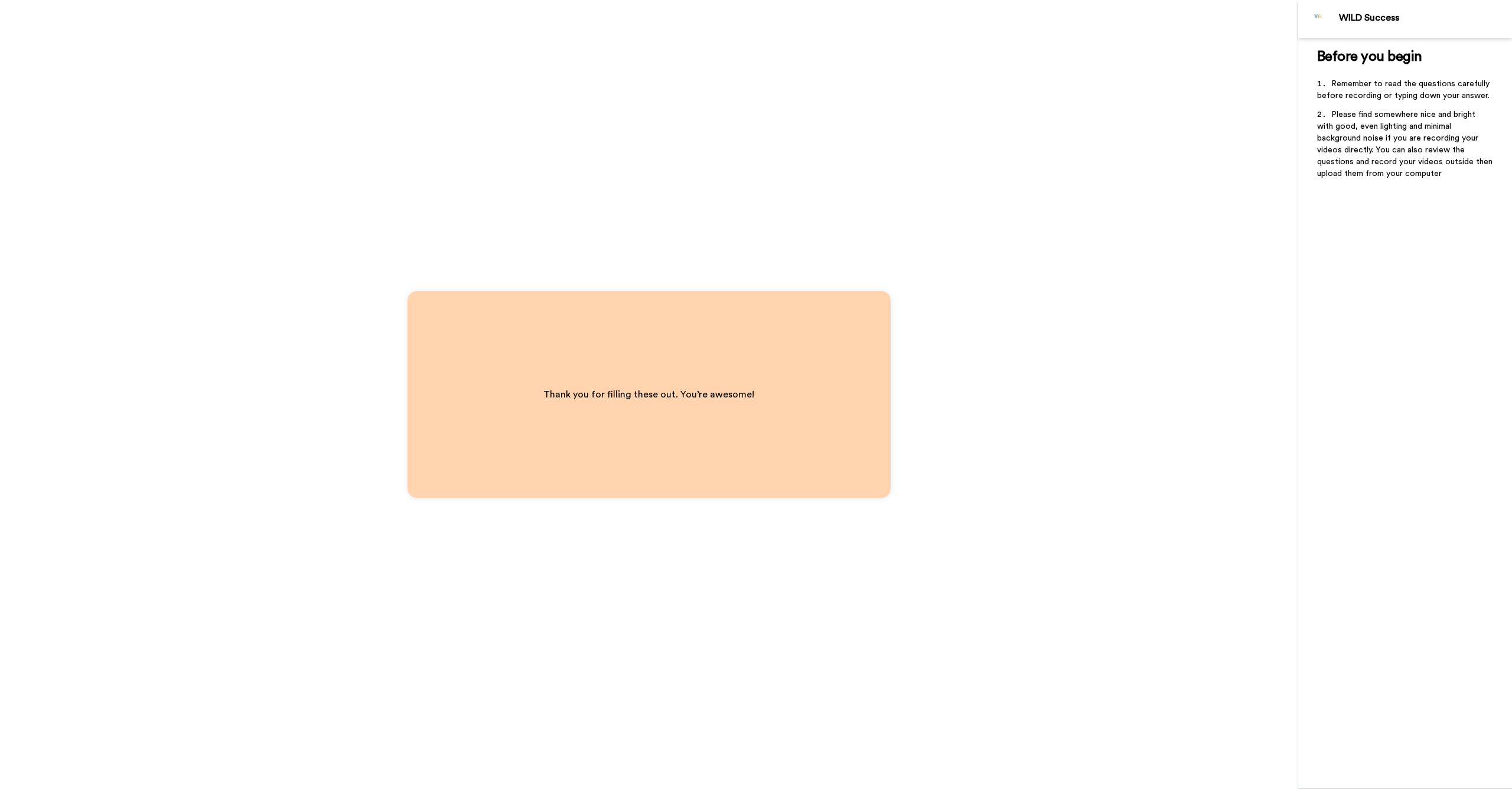
click at [1364, 26] on div "WILD Success" at bounding box center [1405, 19] width 214 height 38
